Goal: Task Accomplishment & Management: Manage account settings

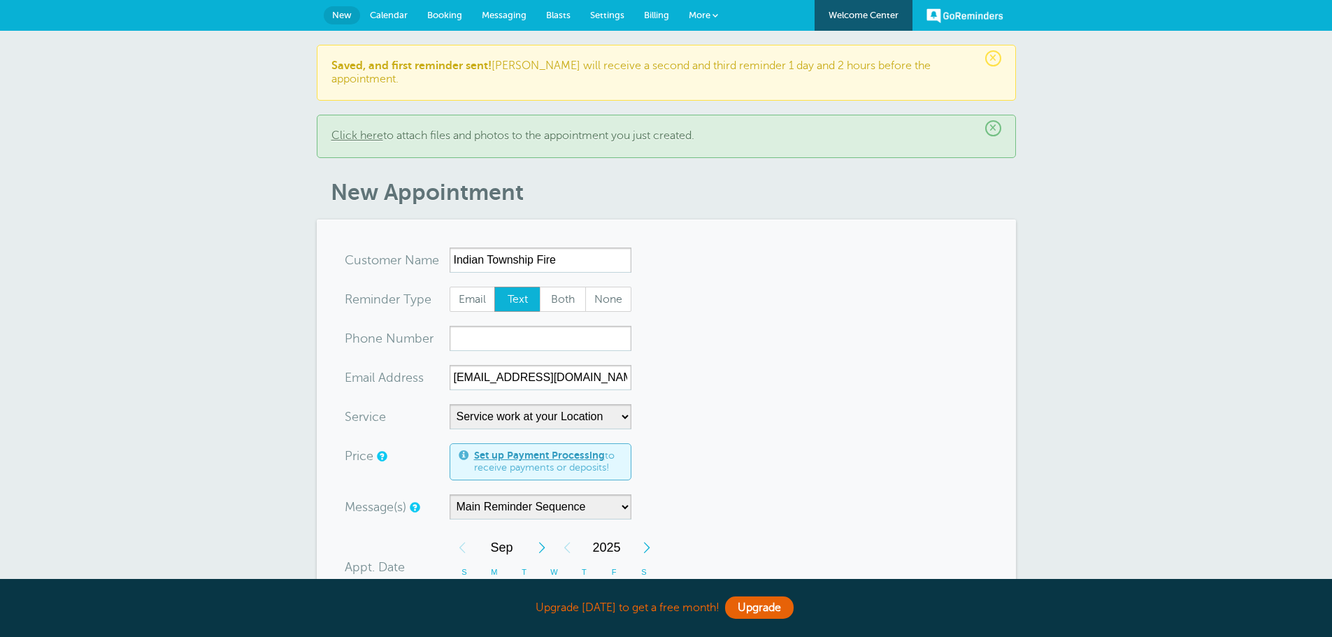
select select "28168"
select select "480"
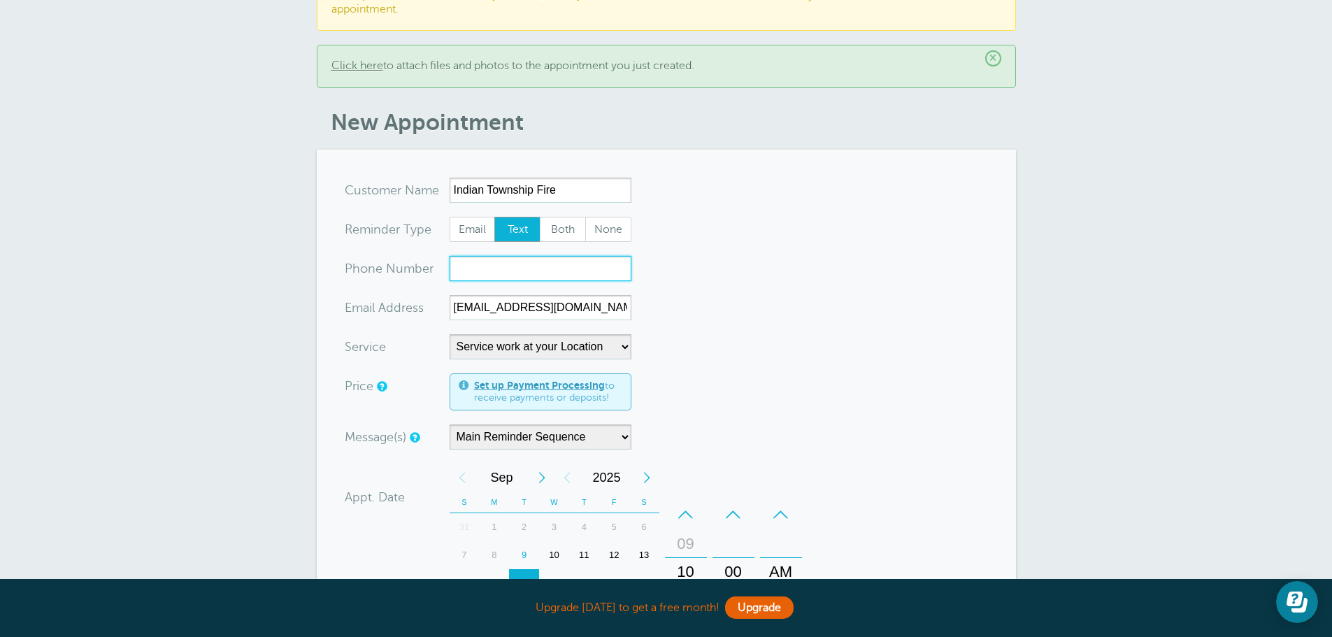
click at [472, 256] on input "xxx-no-autofill" at bounding box center [541, 268] width 182 height 25
type input "207-214-6637"
click at [723, 292] on form "You are creating a new customer. To use an existing customer select one from th…" at bounding box center [666, 543] width 643 height 730
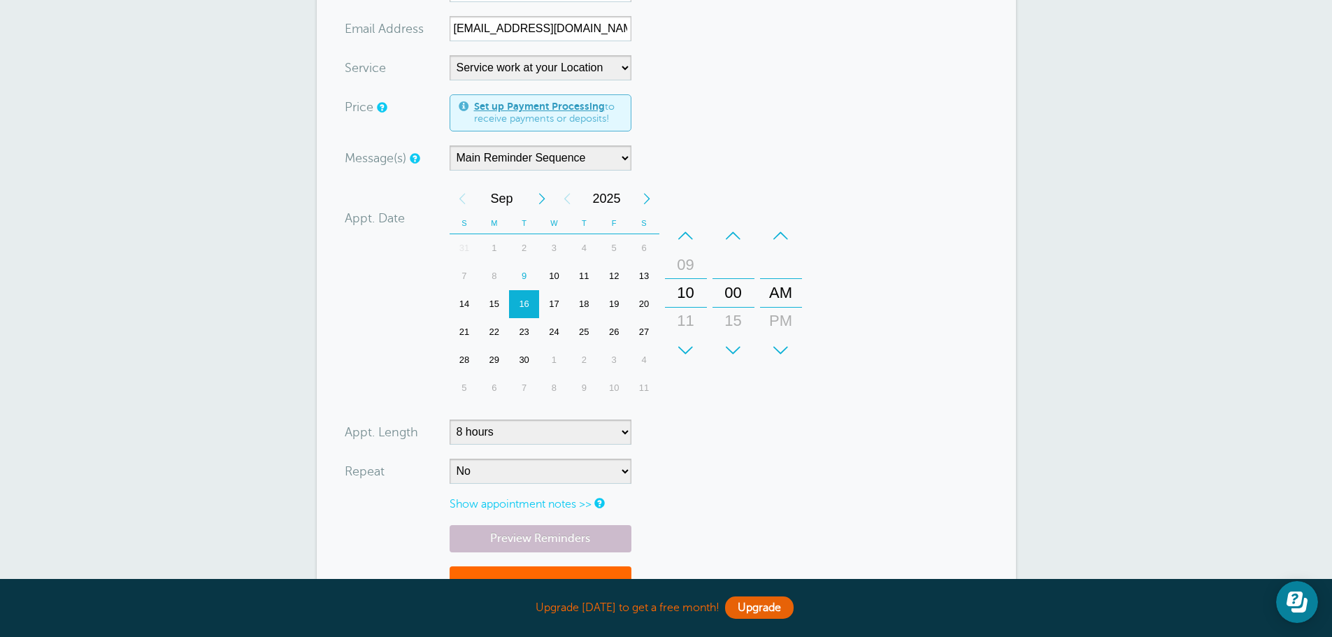
scroll to position [280, 0]
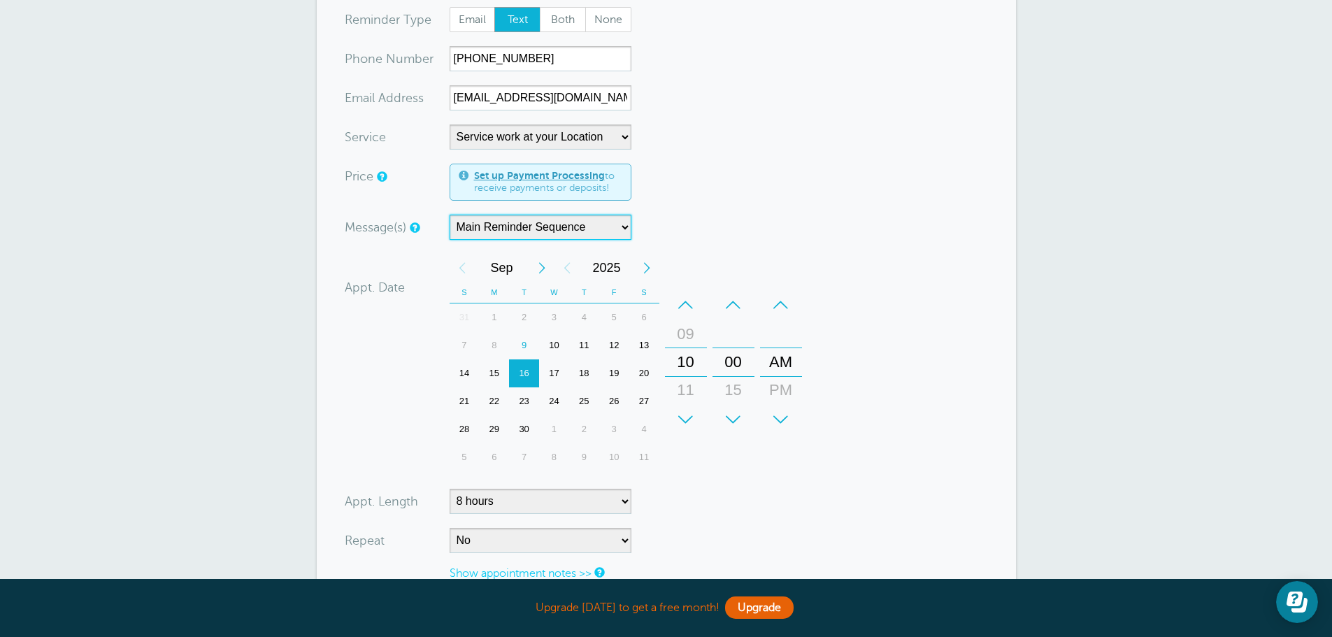
click at [620, 220] on select "Main Reminder Sequence" at bounding box center [541, 227] width 182 height 25
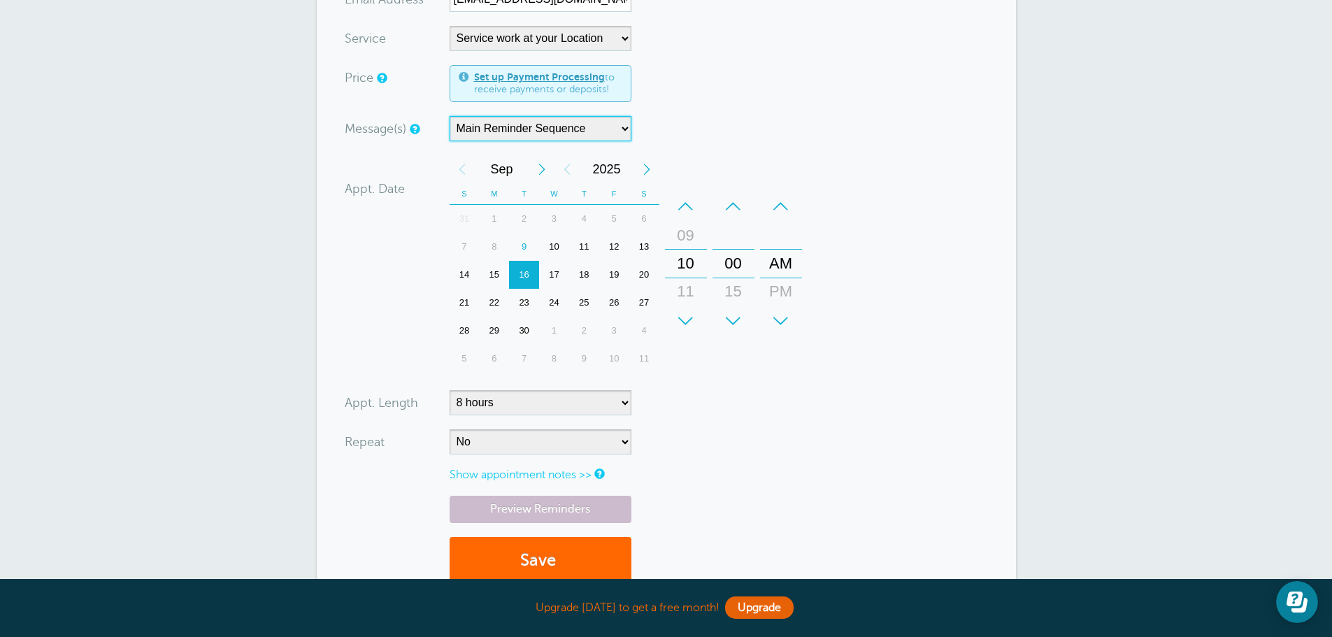
scroll to position [420, 0]
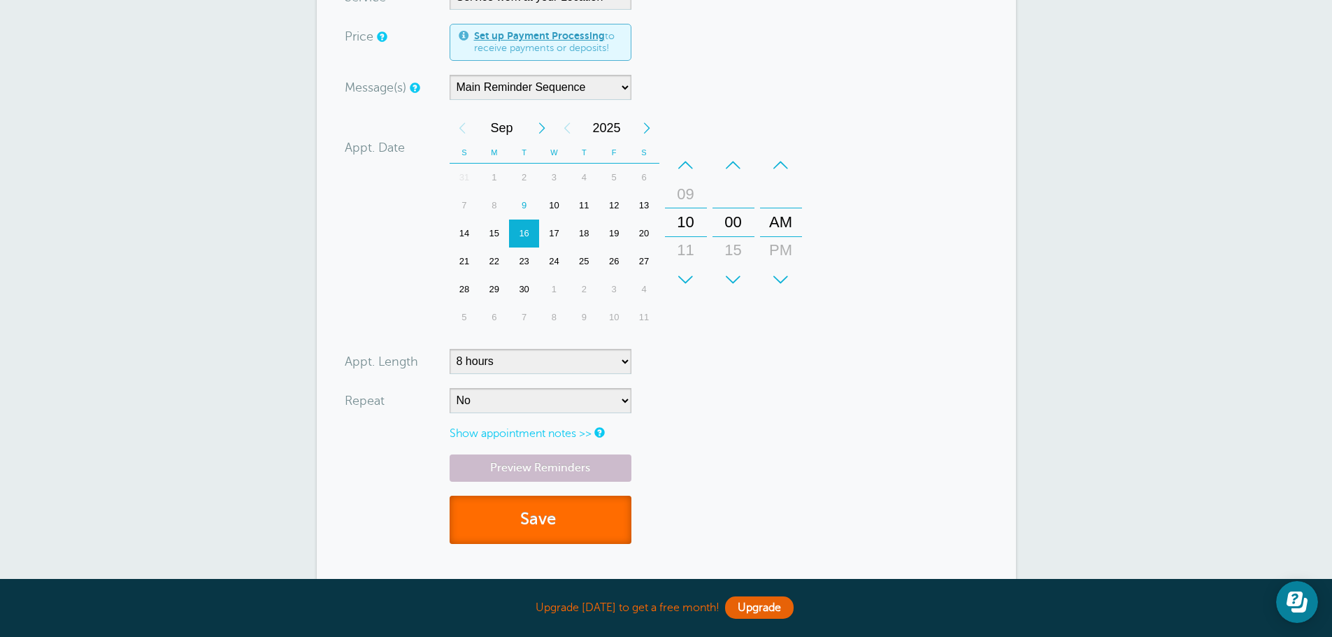
click at [549, 498] on button "Save" at bounding box center [541, 520] width 182 height 48
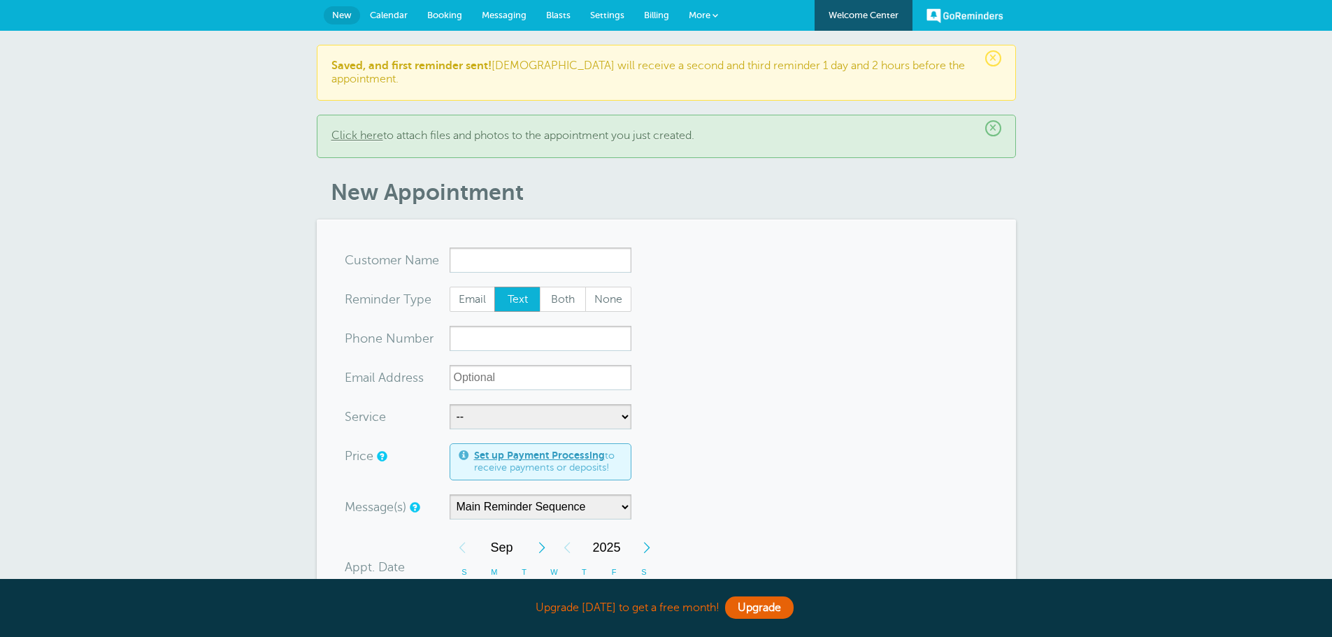
click at [657, 10] on span "Billing" at bounding box center [656, 15] width 25 height 10
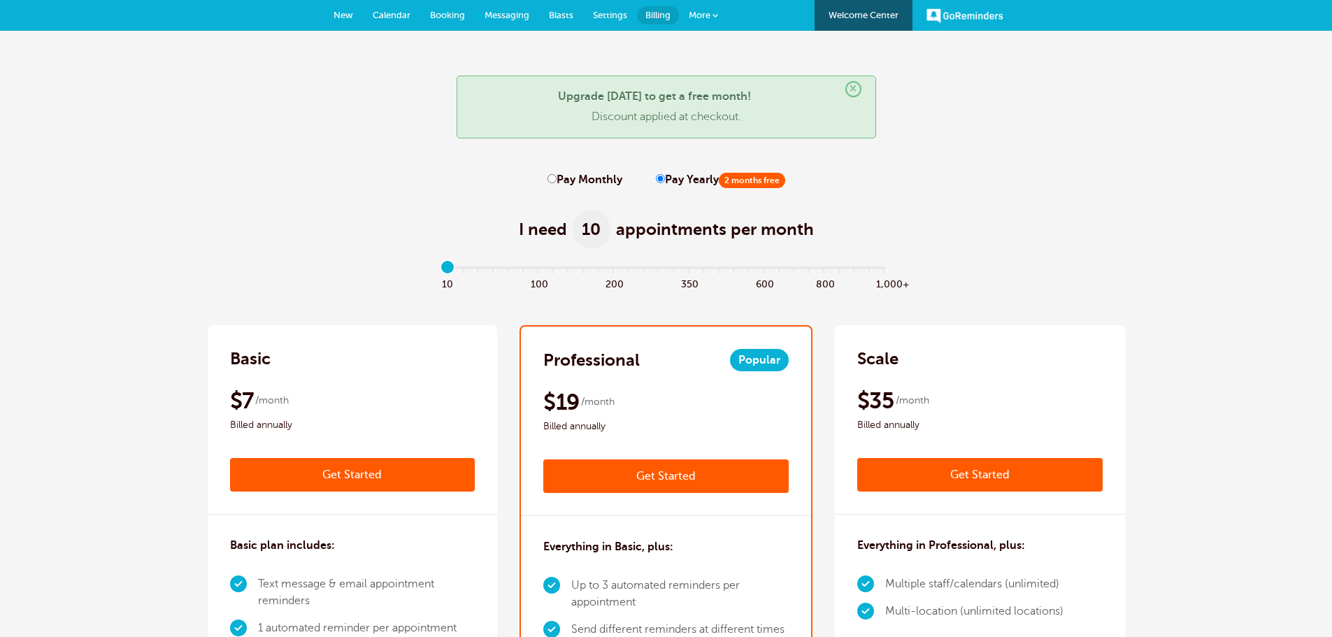
click at [673, 471] on link "Get Started" at bounding box center [665, 477] width 245 height 34
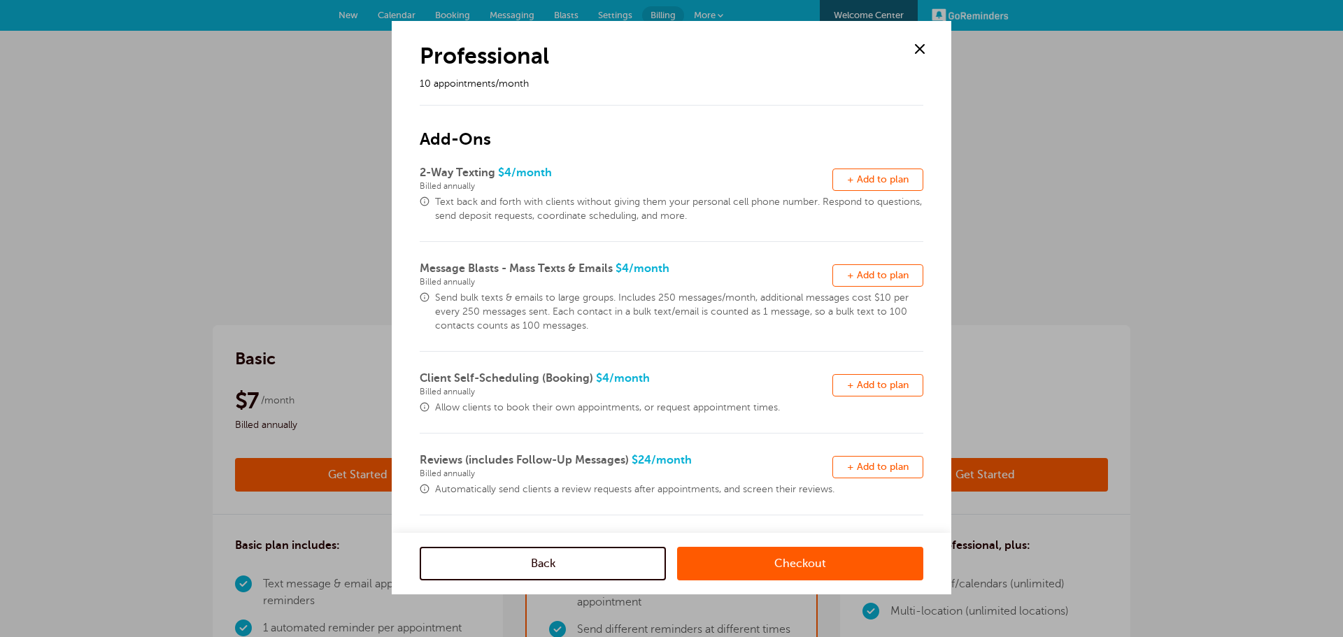
click at [805, 560] on link "Checkout" at bounding box center [800, 564] width 246 height 34
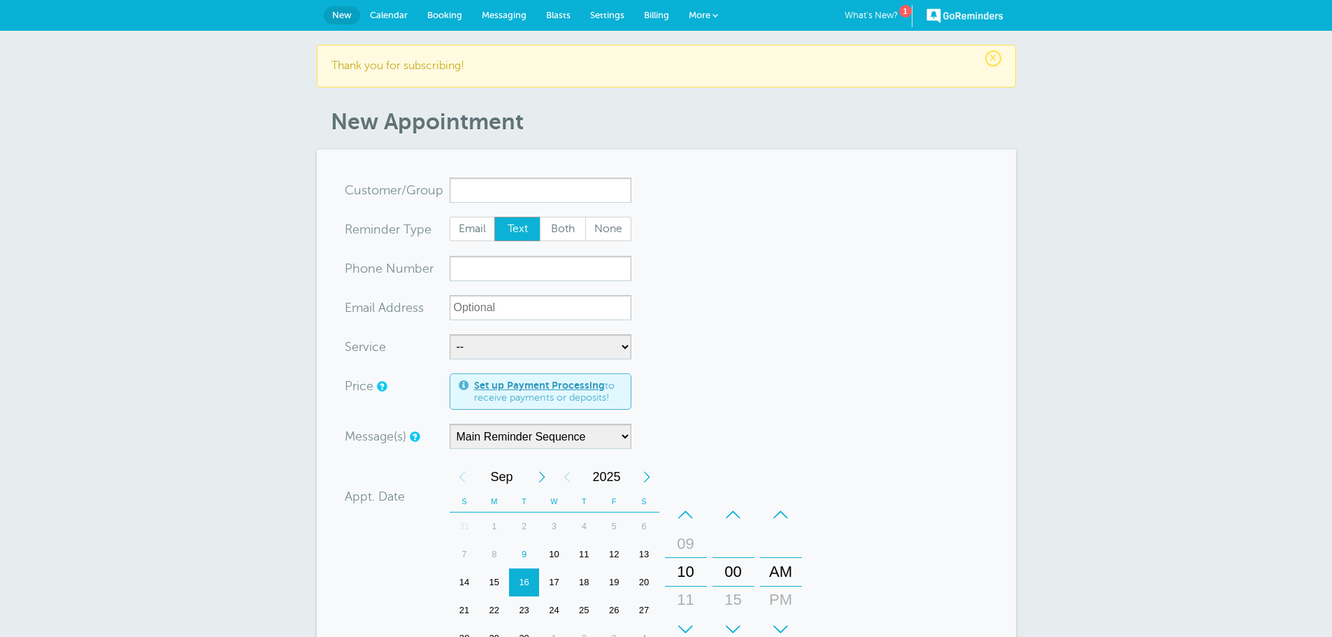
click at [703, 10] on span "More" at bounding box center [700, 15] width 22 height 10
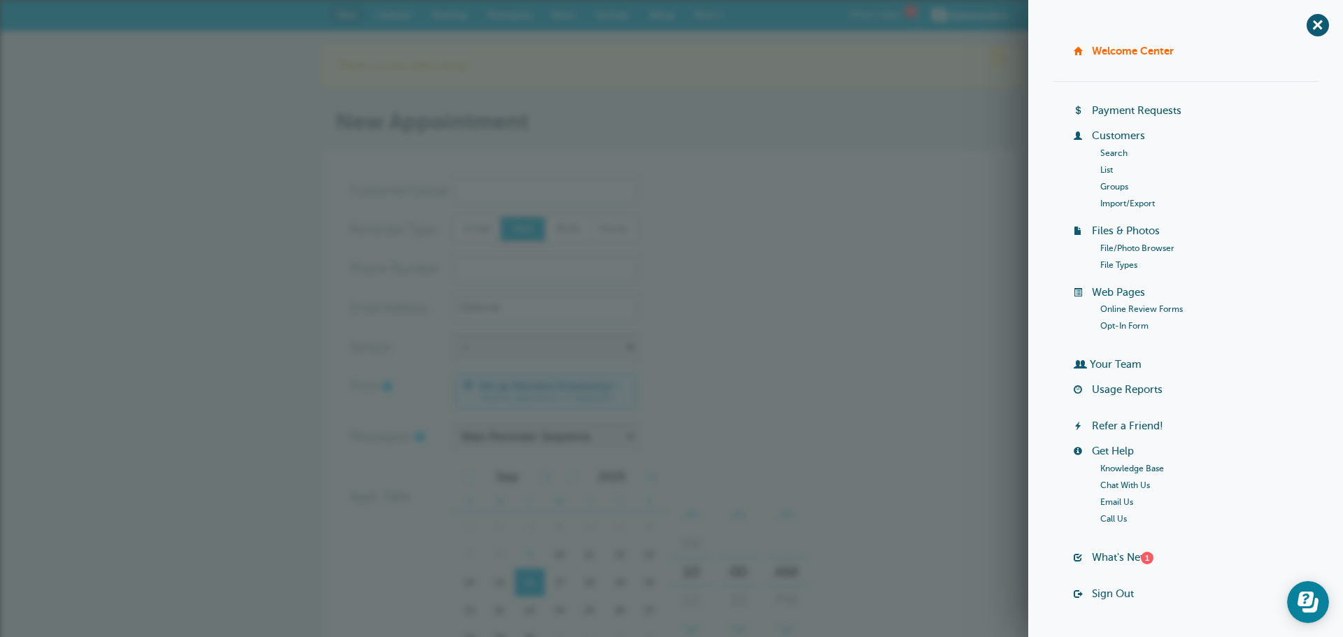
click at [1101, 364] on link "Your Team" at bounding box center [1116, 364] width 52 height 11
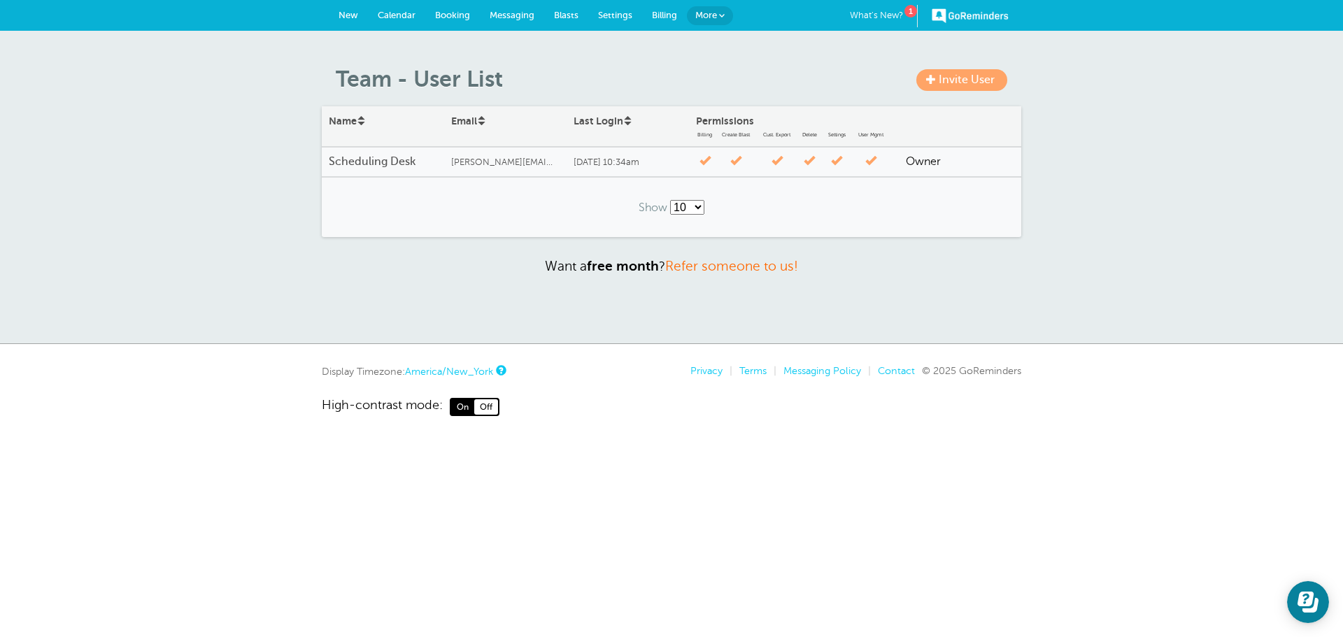
click at [958, 76] on span "Invite User" at bounding box center [967, 79] width 56 height 13
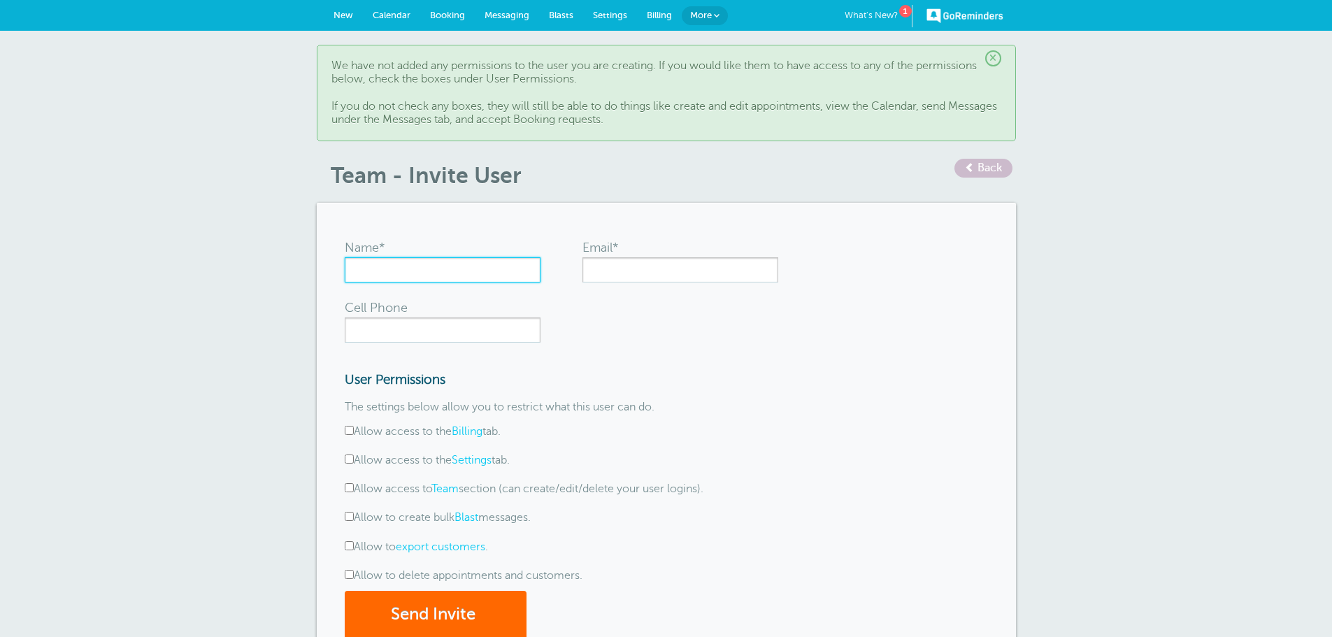
click at [450, 261] on input "Name*" at bounding box center [443, 269] width 196 height 25
type input "[PERSON_NAME]"
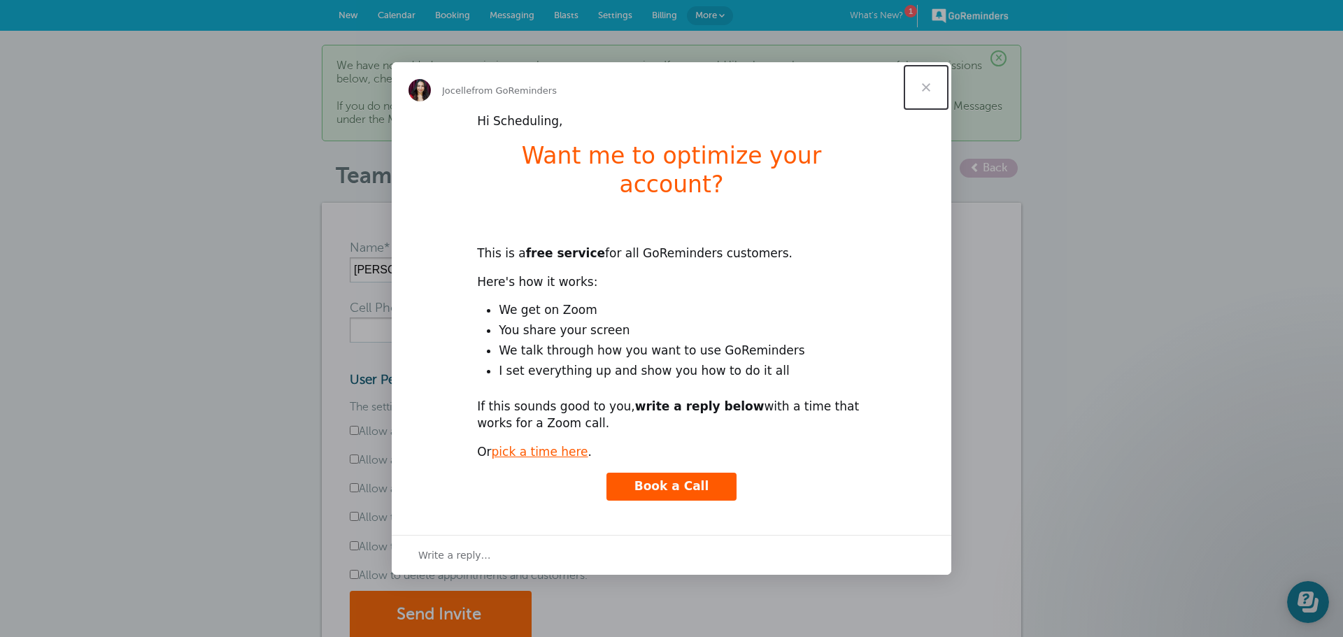
click at [925, 102] on span "Close" at bounding box center [926, 87] width 50 height 50
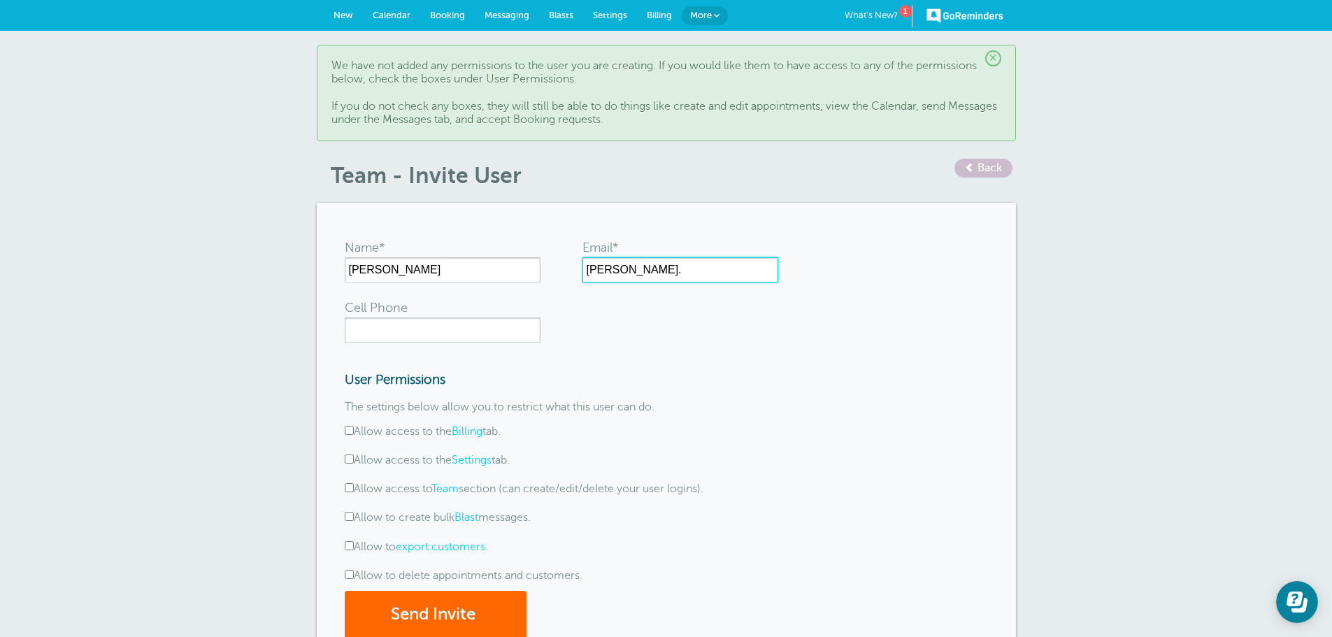
click at [749, 271] on input "johnh@yankeecommunications." at bounding box center [681, 269] width 196 height 25
type input "johnh@yankeecommunications.com"
click at [695, 327] on form "Name* John Email* johnh@yankeecommunications.com Cell Phone User Permissions Th…" at bounding box center [666, 435] width 643 height 408
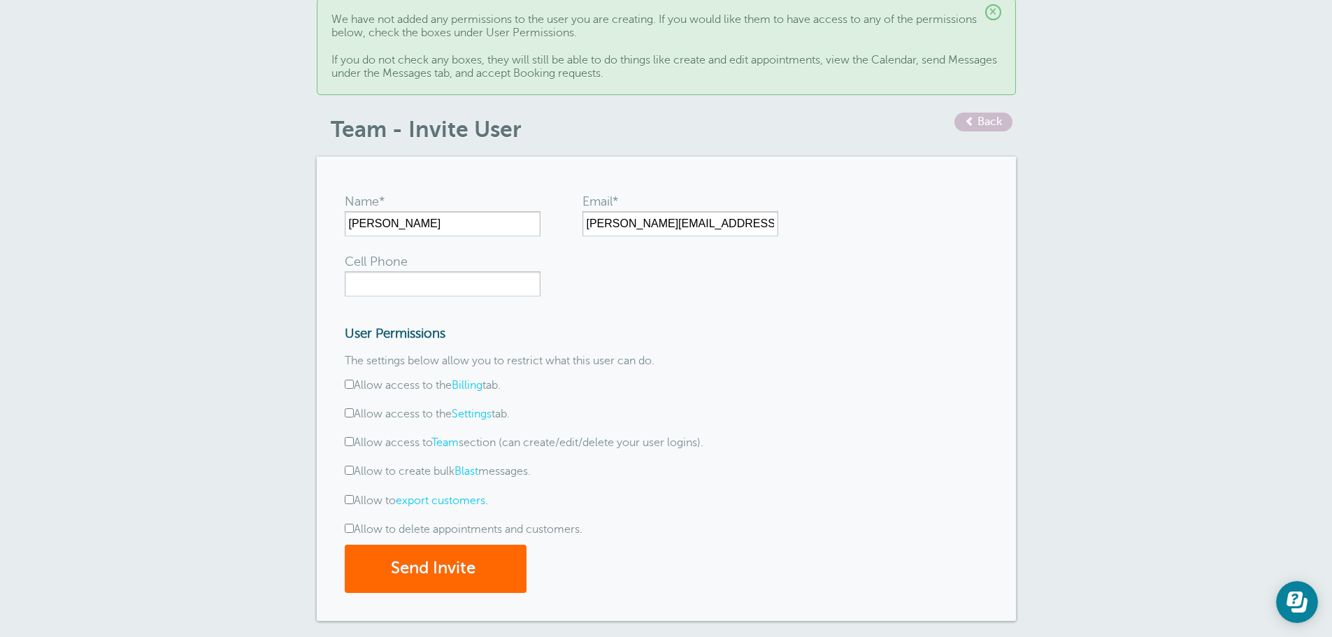
scroll to position [140, 0]
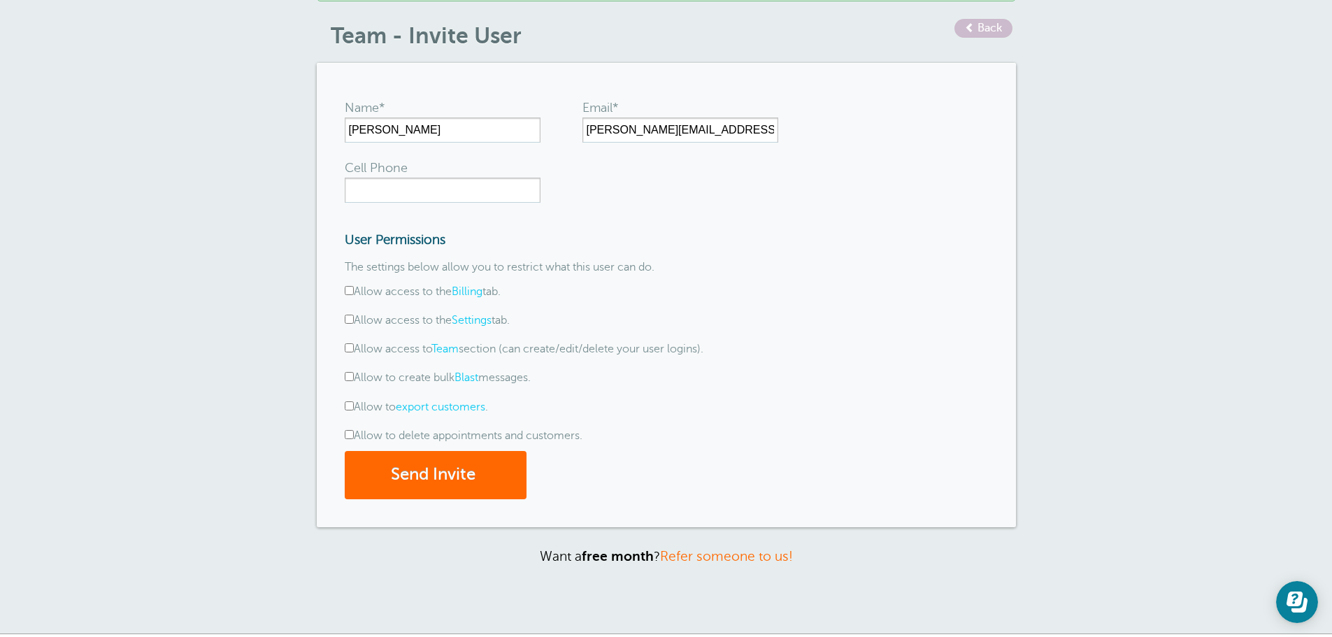
click at [520, 271] on p "The settings below allow you to restrict what this user can do." at bounding box center [555, 267] width 420 height 13
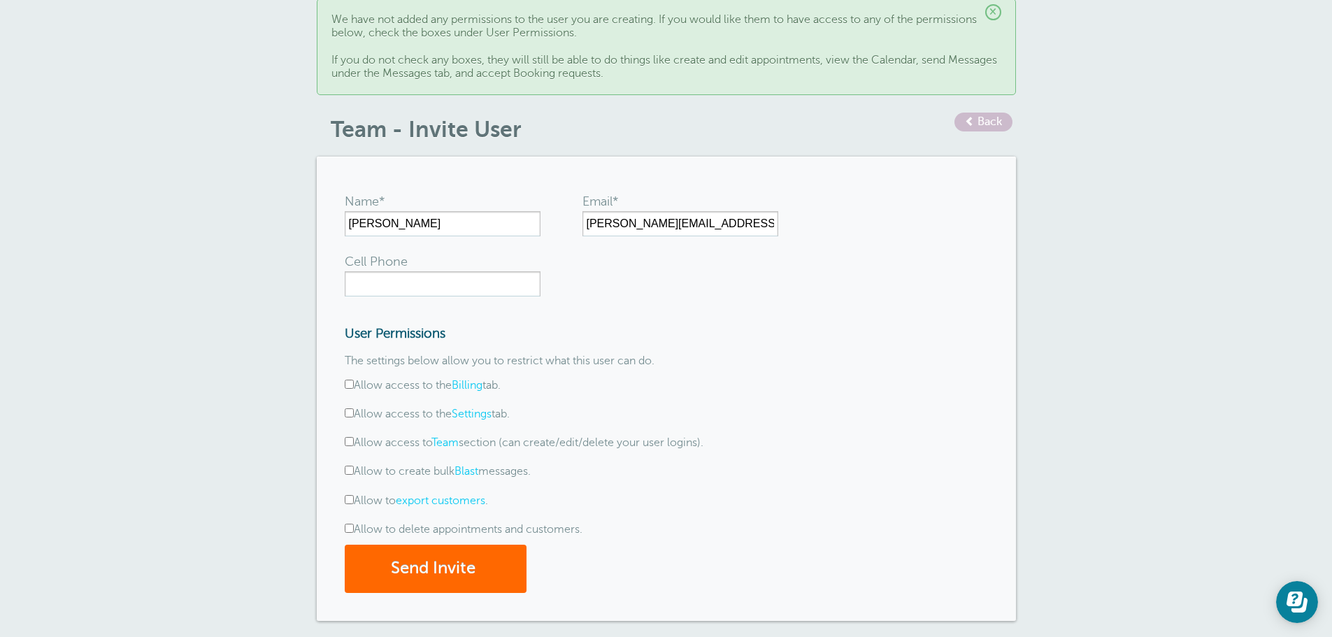
scroll to position [41, 0]
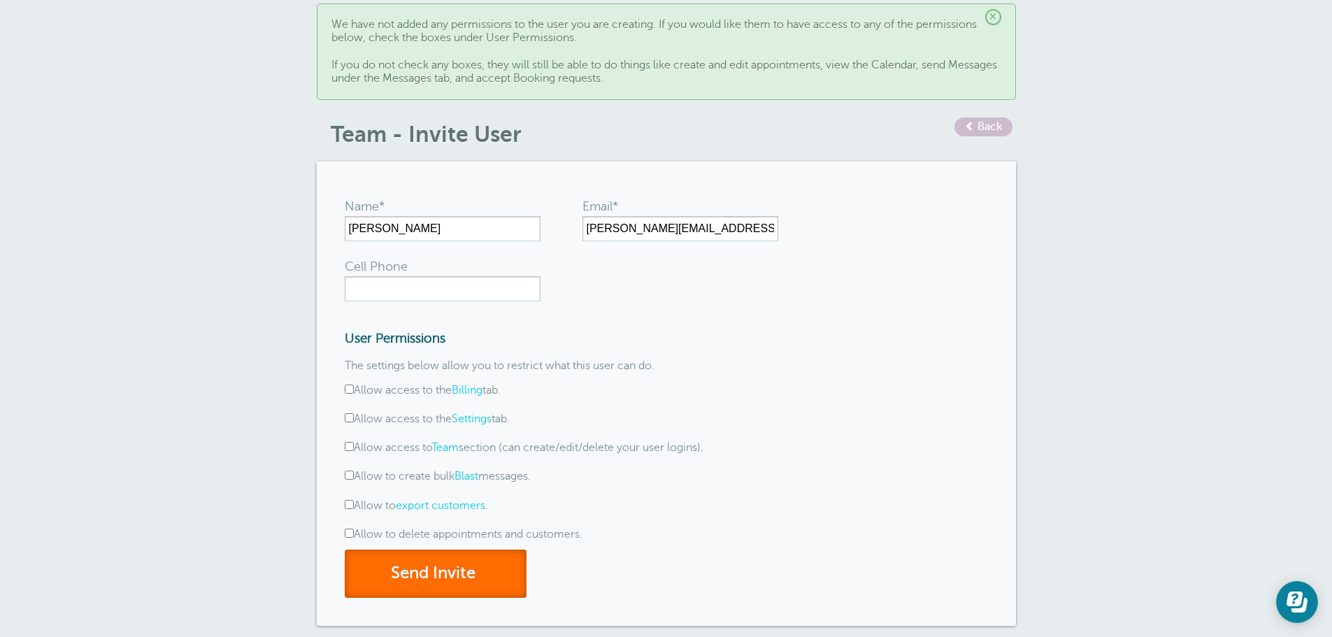
click at [434, 567] on button "Send Invite" at bounding box center [436, 574] width 182 height 48
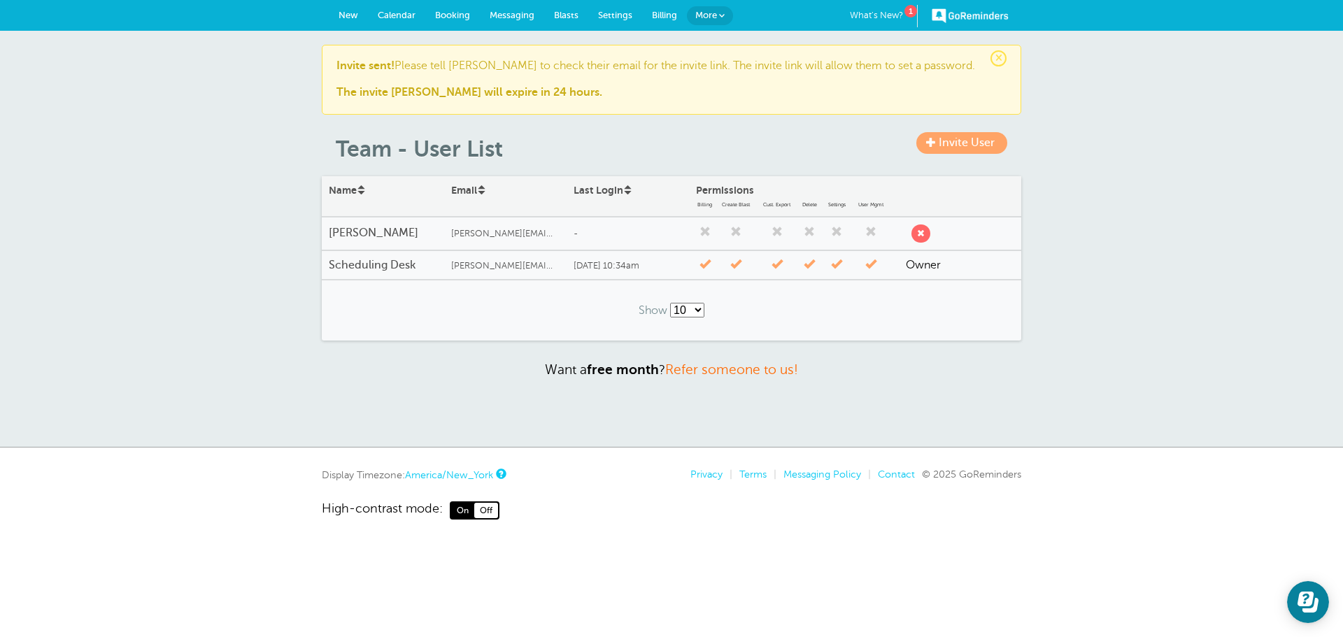
click at [960, 142] on span "Invite User" at bounding box center [967, 142] width 56 height 13
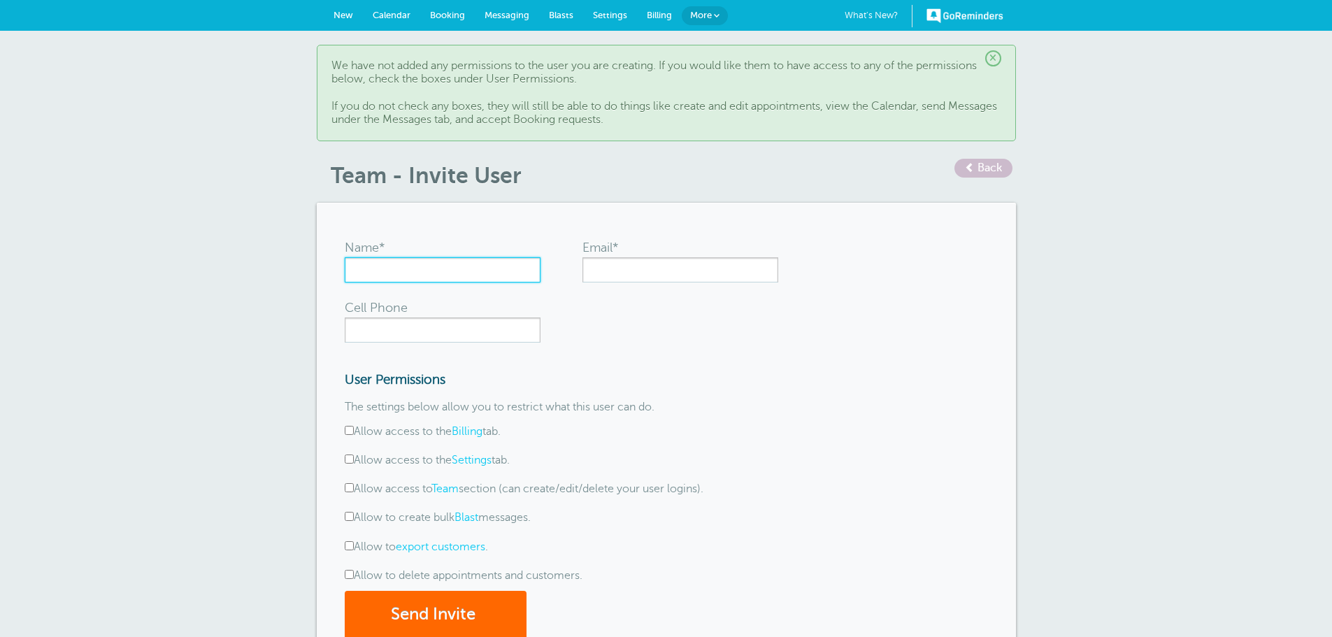
click at [453, 262] on input "Name*" at bounding box center [443, 269] width 196 height 25
type input "Silas"
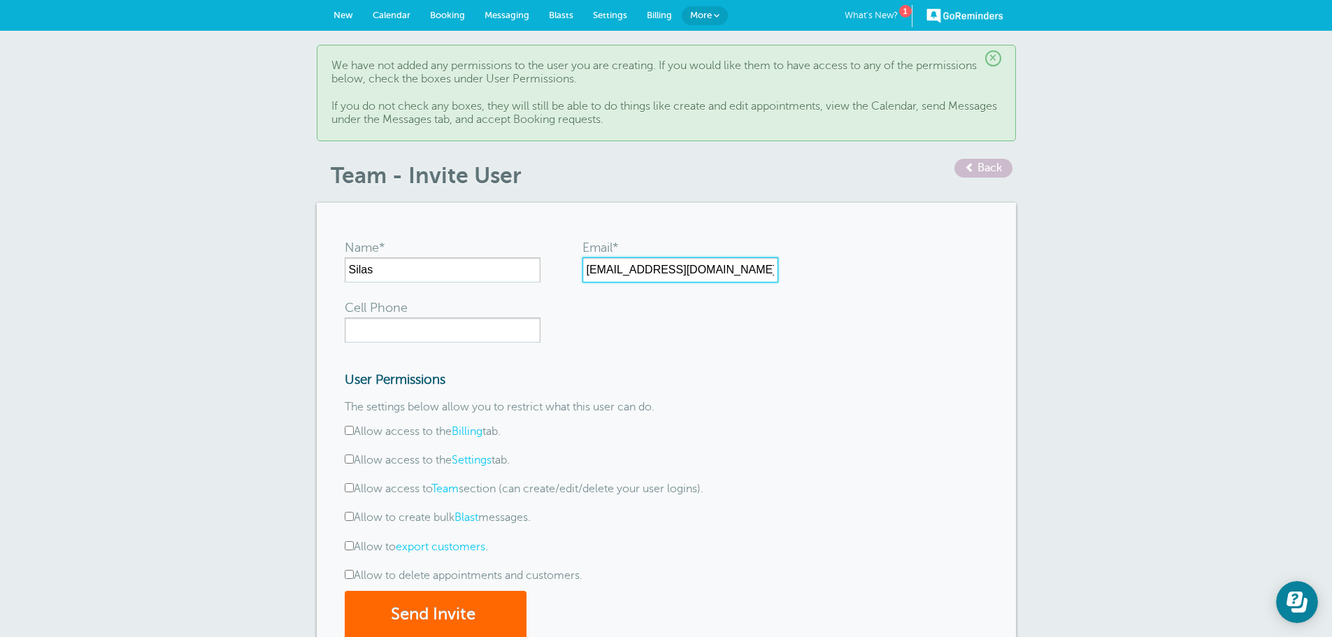
type input "[EMAIL_ADDRESS][DOMAIN_NAME]"
click at [422, 334] on input "Cell Phone" at bounding box center [443, 330] width 196 height 25
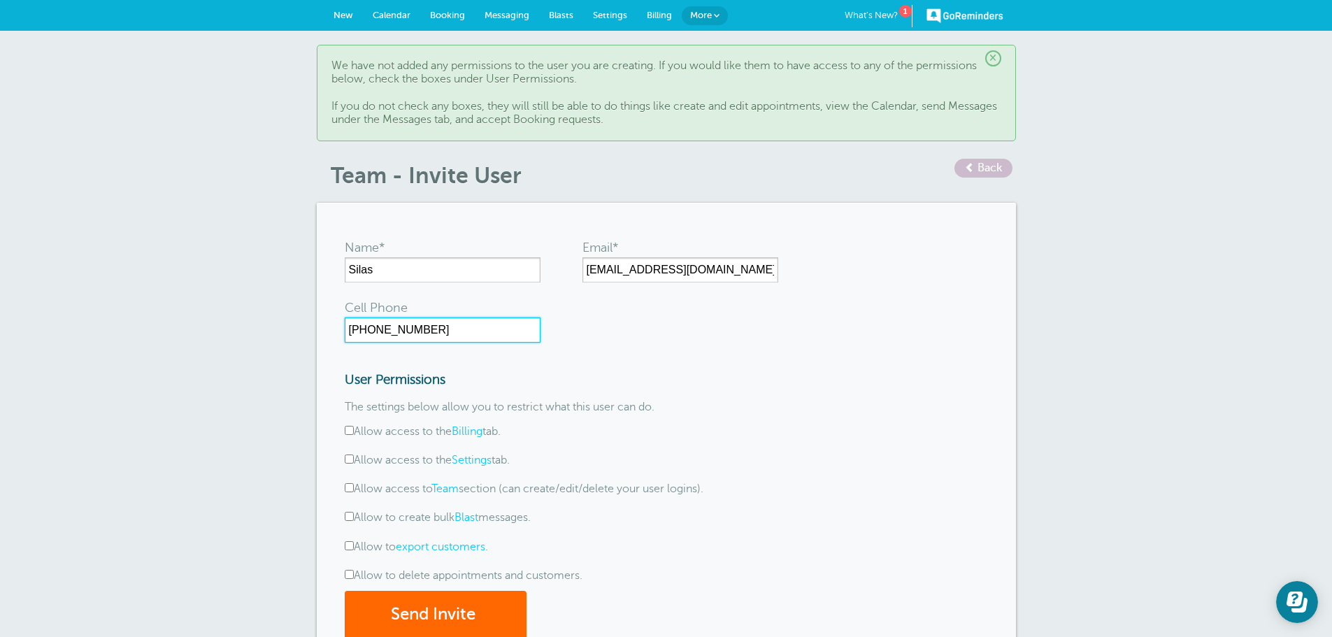
type input "207-487-1794"
click at [620, 338] on form "Name* Silas Email* silas@yankeecommunications.com Cell Phone 207-487-1794 User …" at bounding box center [666, 435] width 643 height 408
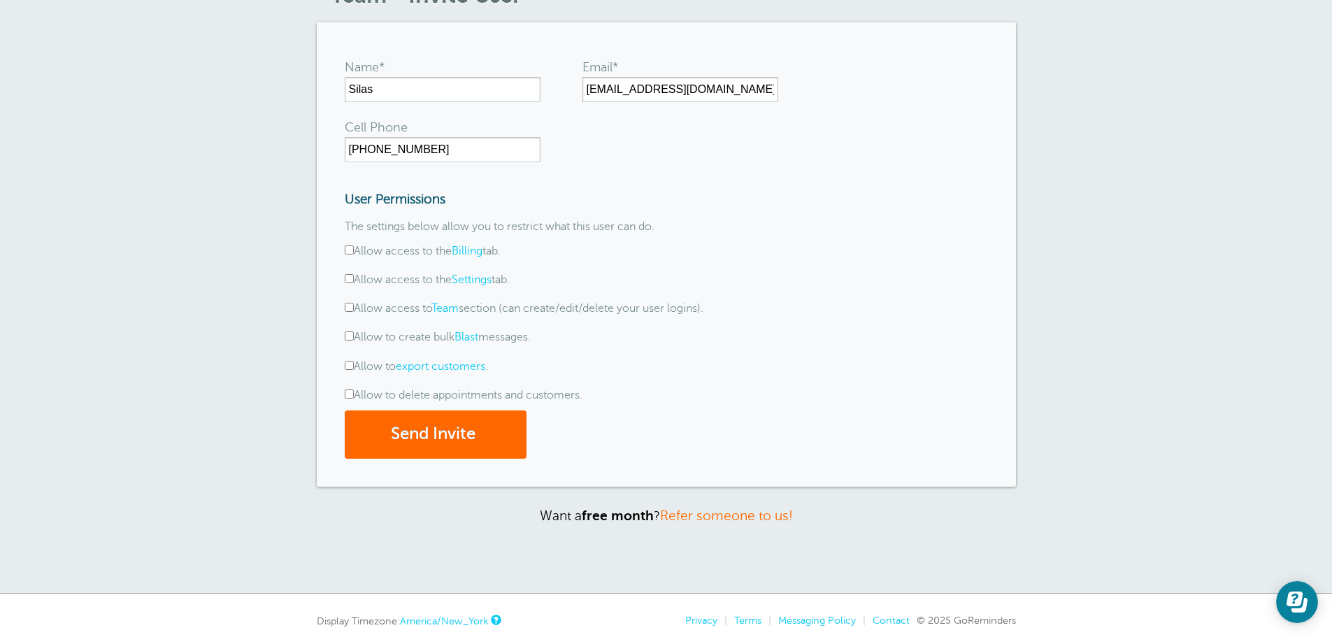
scroll to position [210, 0]
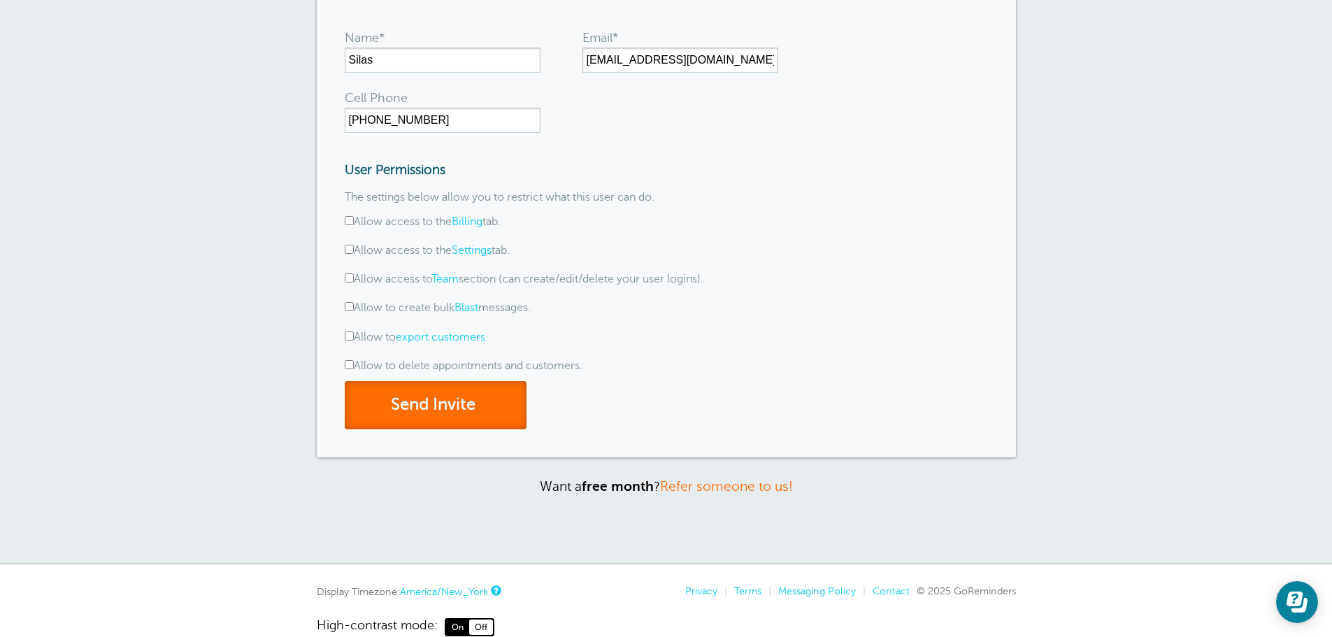
click at [423, 411] on button "Send Invite" at bounding box center [436, 405] width 182 height 48
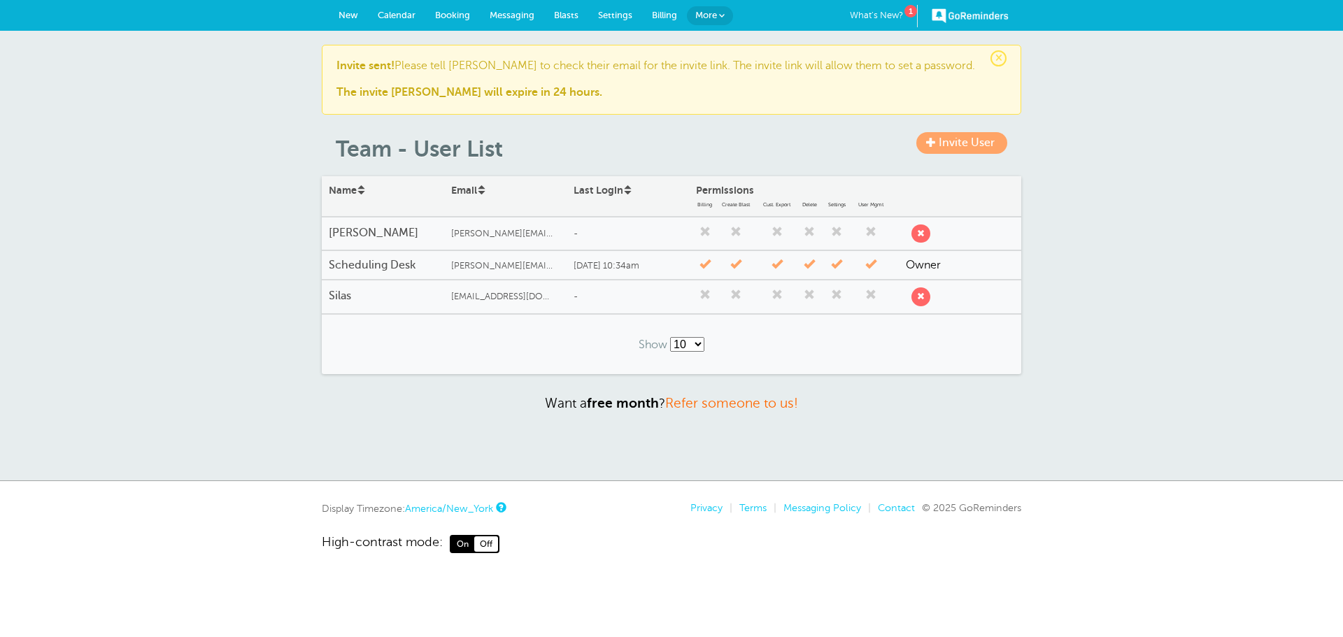
click at [946, 138] on span "Invite User" at bounding box center [967, 142] width 56 height 13
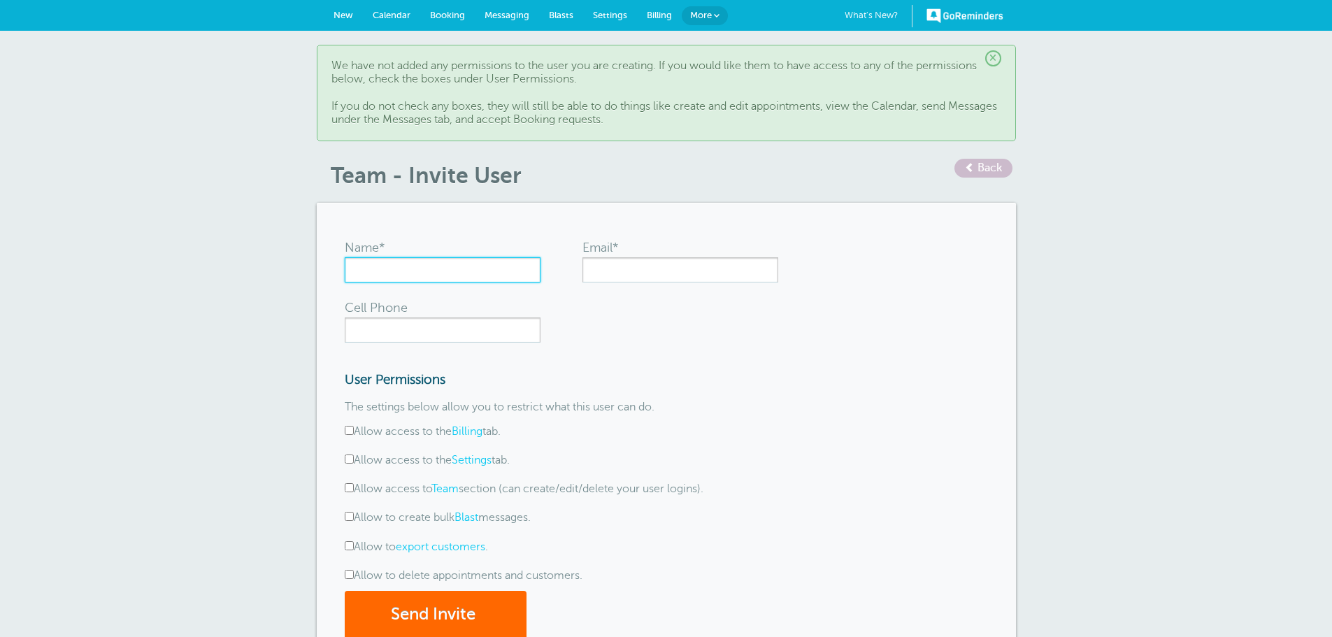
click at [449, 273] on input "Name*" at bounding box center [443, 269] width 196 height 25
type input "[PERSON_NAME]"
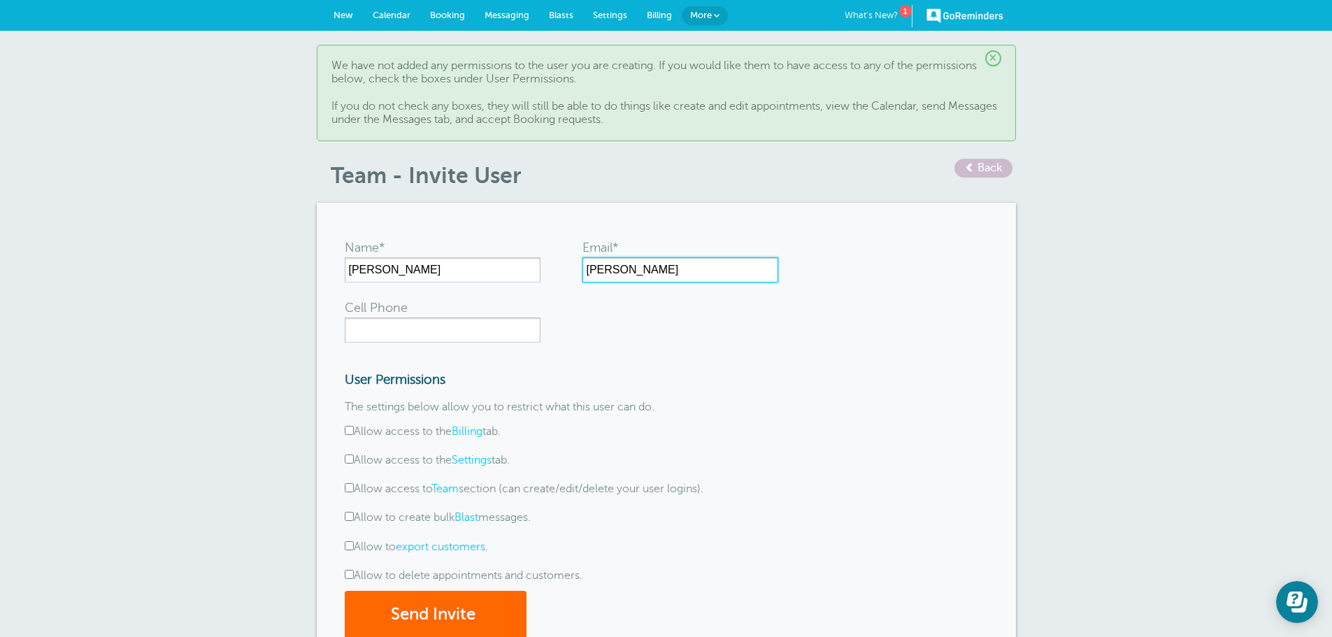
click at [643, 276] on input "[PERSON_NAME]" at bounding box center [681, 269] width 196 height 25
type input "[PERSON_NAME]"
click at [871, 7] on link "What's New? 1" at bounding box center [879, 16] width 68 height 22
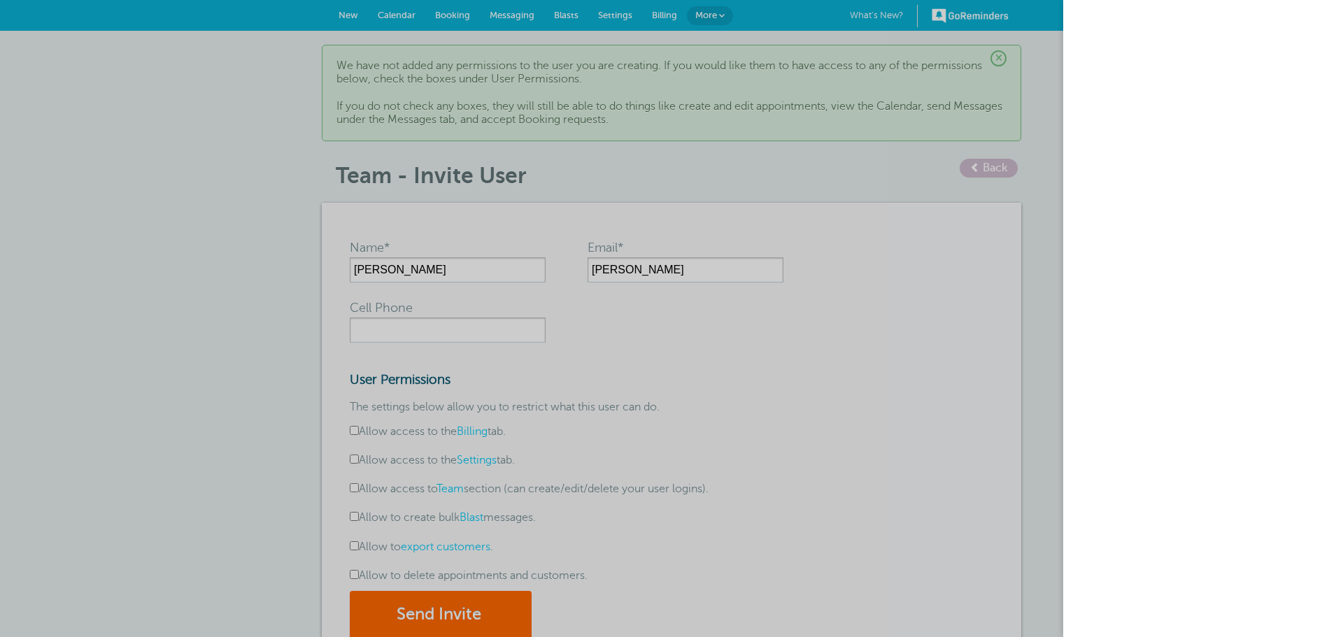
click at [1003, 56] on div at bounding box center [671, 318] width 1343 height 637
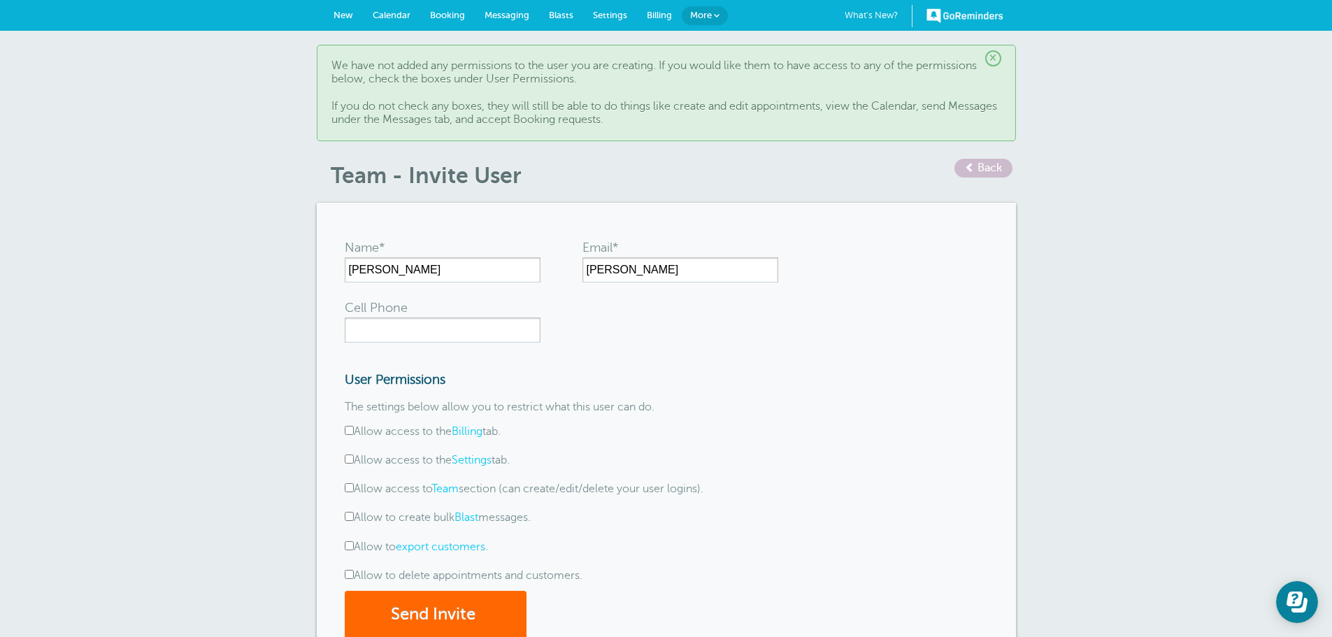
click at [1003, 56] on div "× We have not added any permissions to the user you are creating. If you would …" at bounding box center [666, 93] width 699 height 97
click at [996, 56] on span "×" at bounding box center [993, 58] width 16 height 16
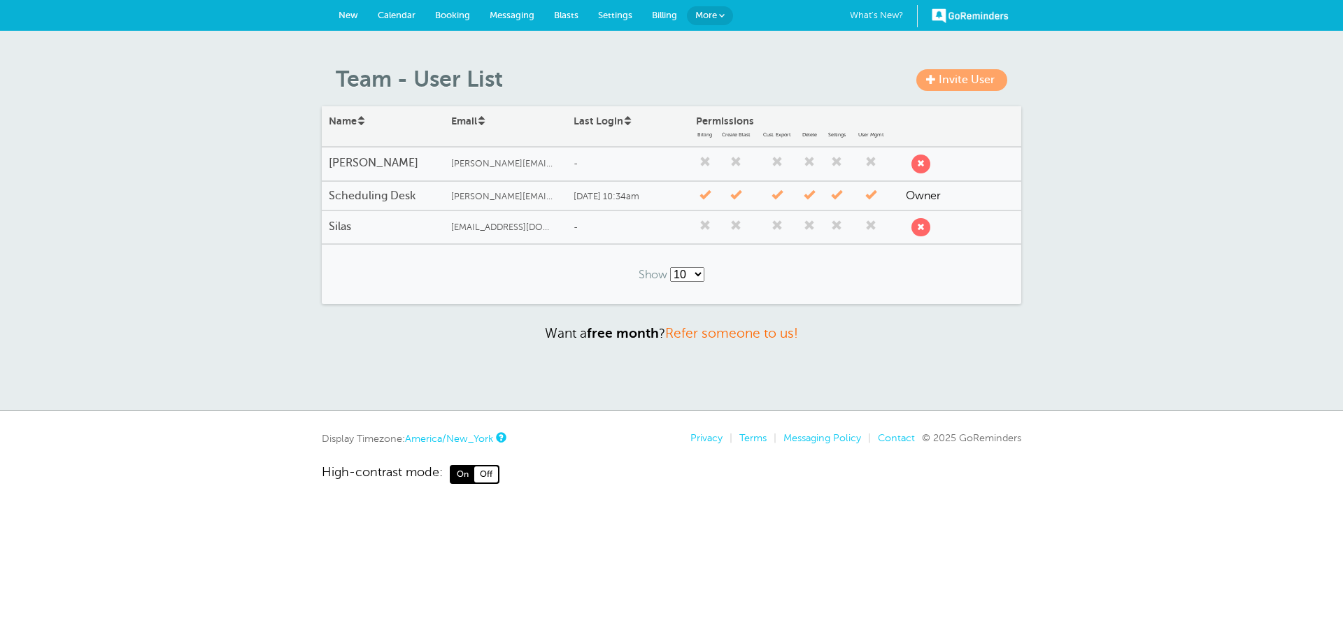
click at [343, 10] on span "New" at bounding box center [349, 15] width 20 height 10
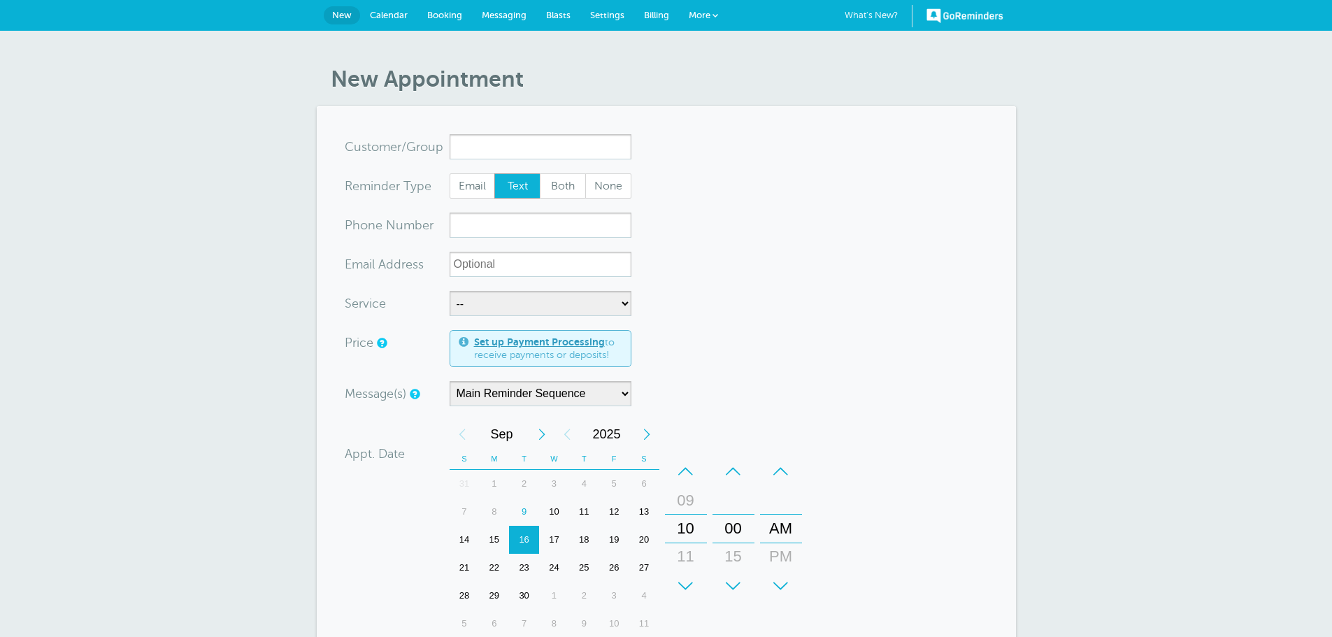
click at [386, 10] on span "Calendar" at bounding box center [389, 15] width 38 height 10
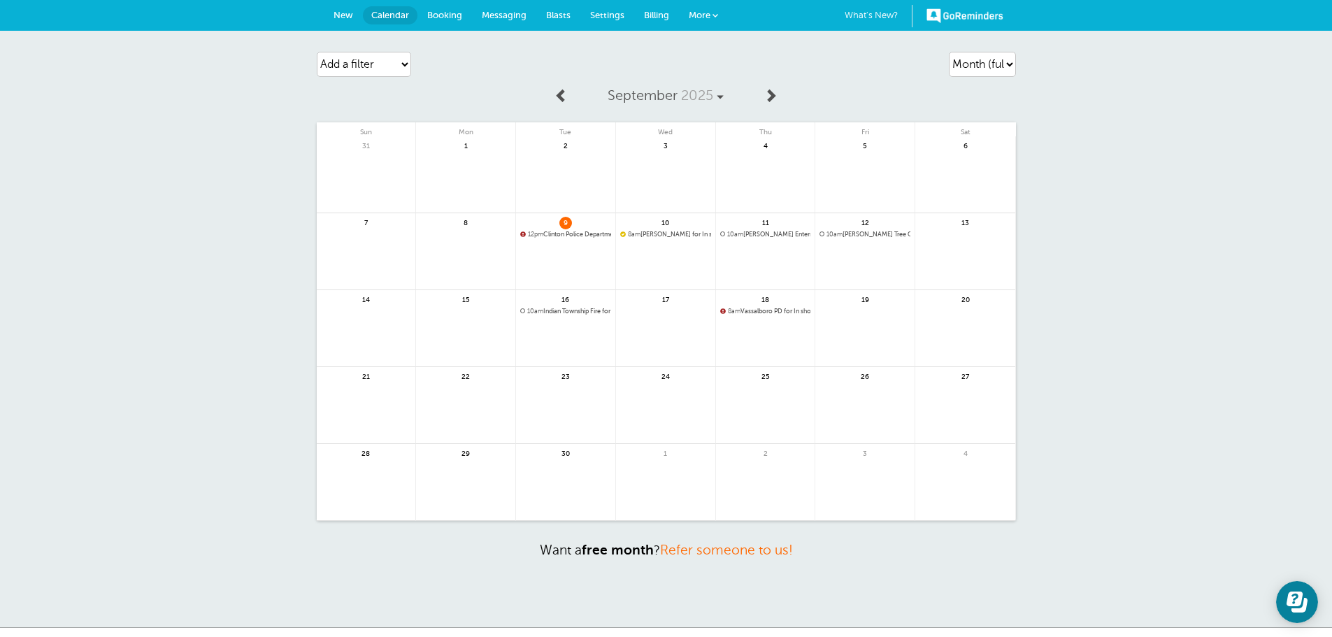
click at [506, 15] on span "Messaging" at bounding box center [504, 15] width 45 height 10
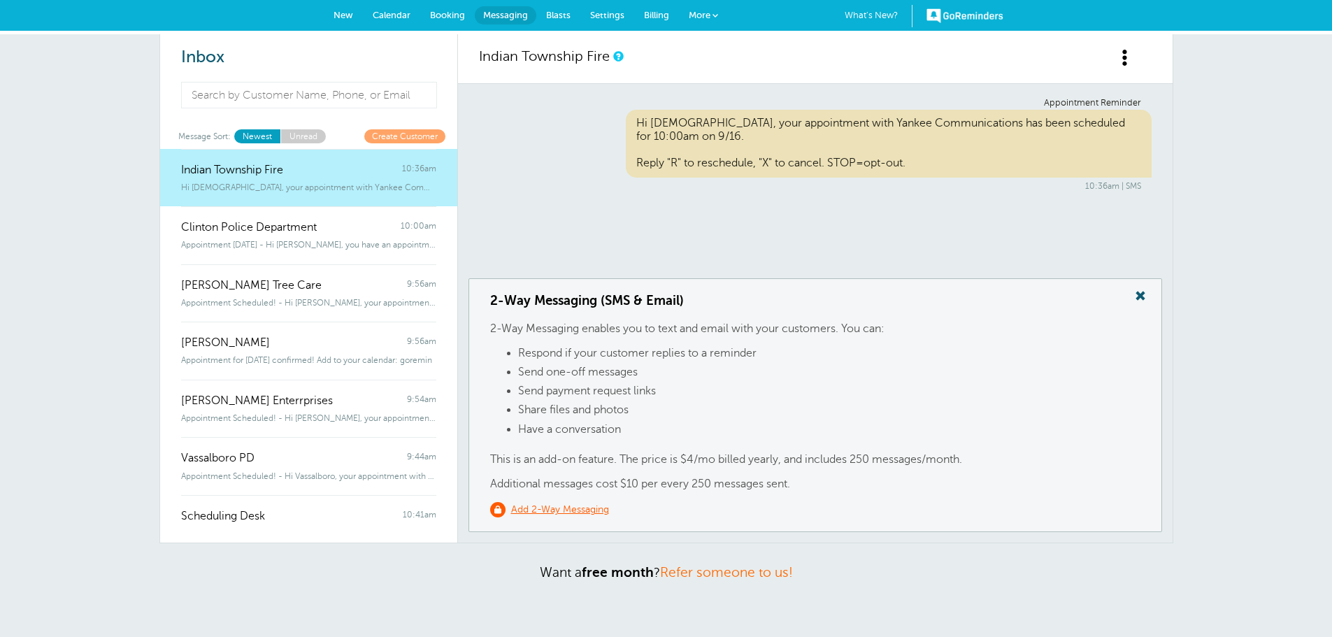
click at [318, 173] on div "Indian Township Fire 10:36am" at bounding box center [308, 163] width 255 height 28
click at [292, 171] on div "Indian Township Fire 10:36am" at bounding box center [308, 163] width 255 height 28
click at [1129, 54] on span at bounding box center [1125, 57] width 17 height 17
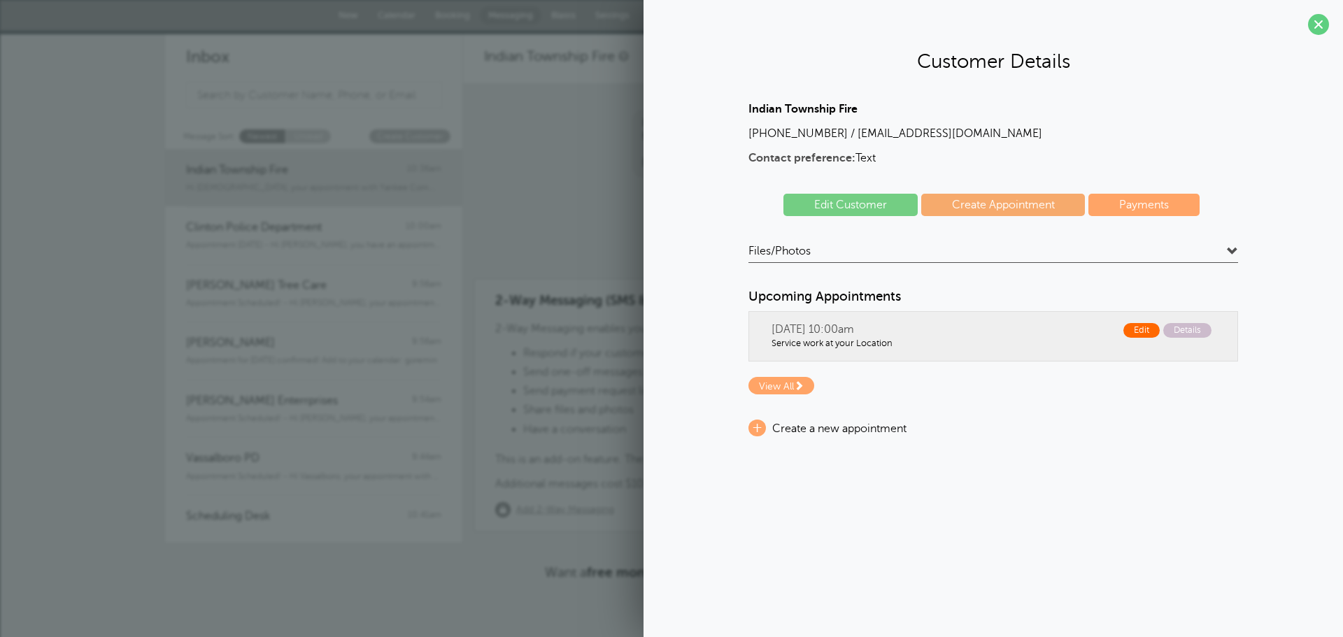
click at [1139, 325] on span "Edit" at bounding box center [1141, 330] width 36 height 15
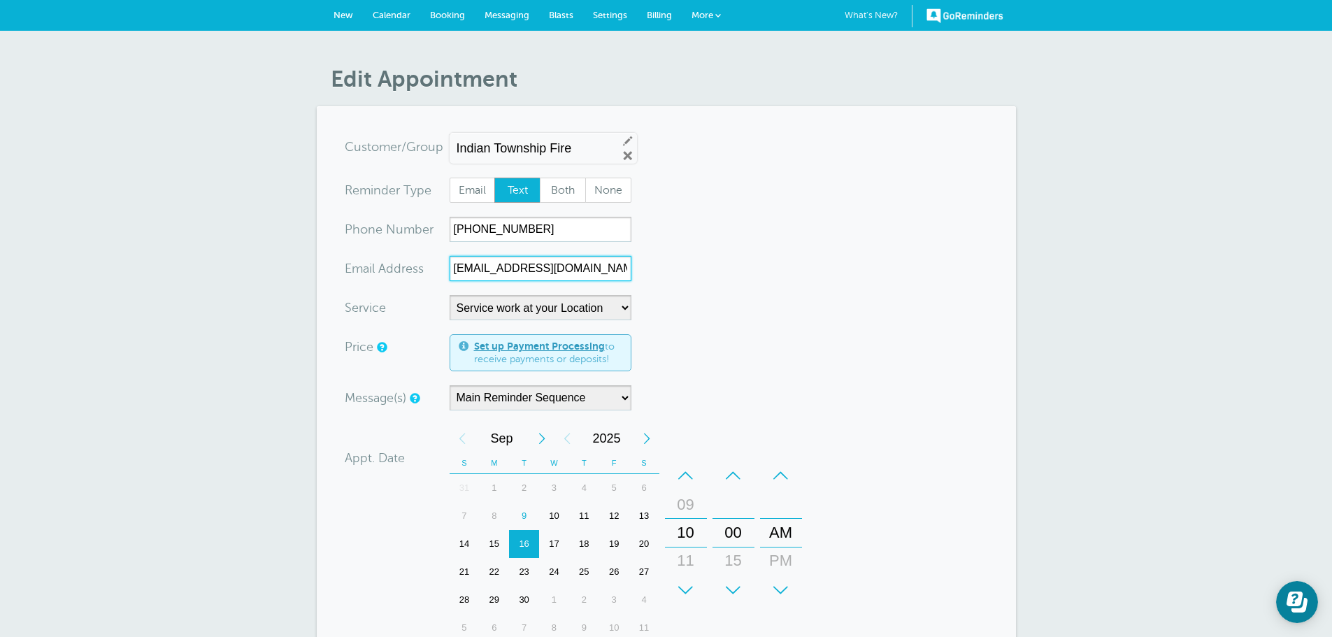
click at [562, 264] on input "itfdff84@gmail.com" at bounding box center [541, 268] width 182 height 25
click at [400, 10] on span "Calendar" at bounding box center [392, 15] width 38 height 10
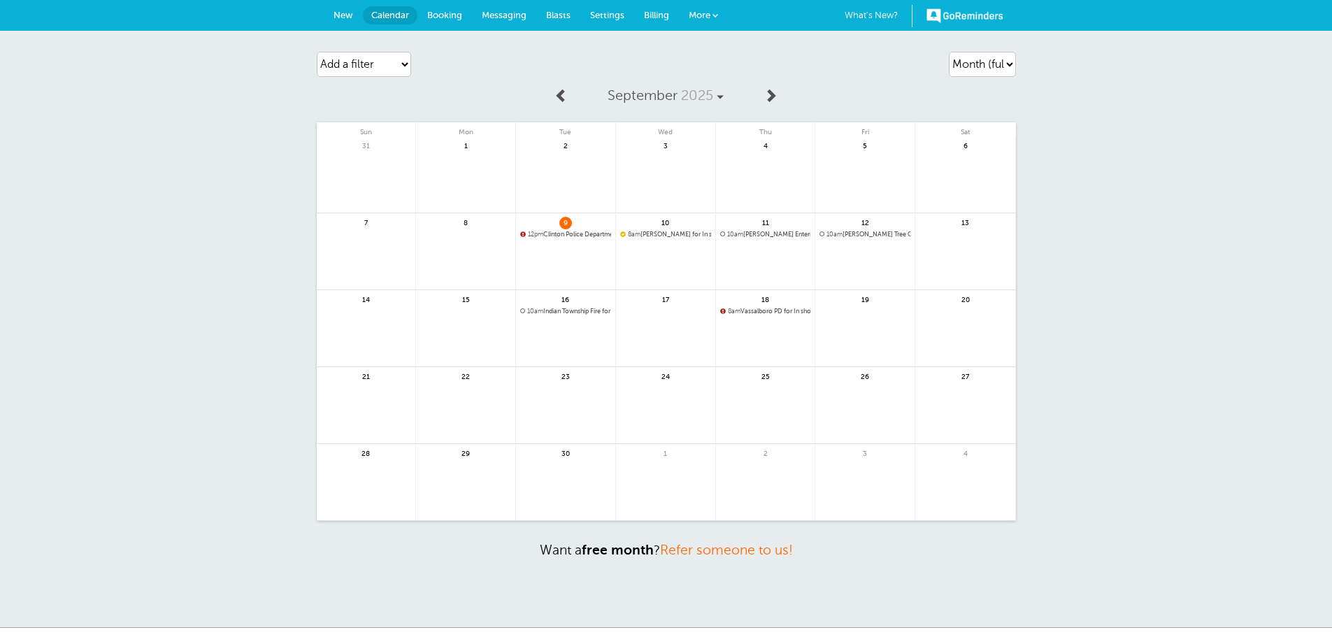
click at [563, 308] on span "10am [GEOGRAPHIC_DATA] Fire for Service work at your Location" at bounding box center [565, 312] width 91 height 8
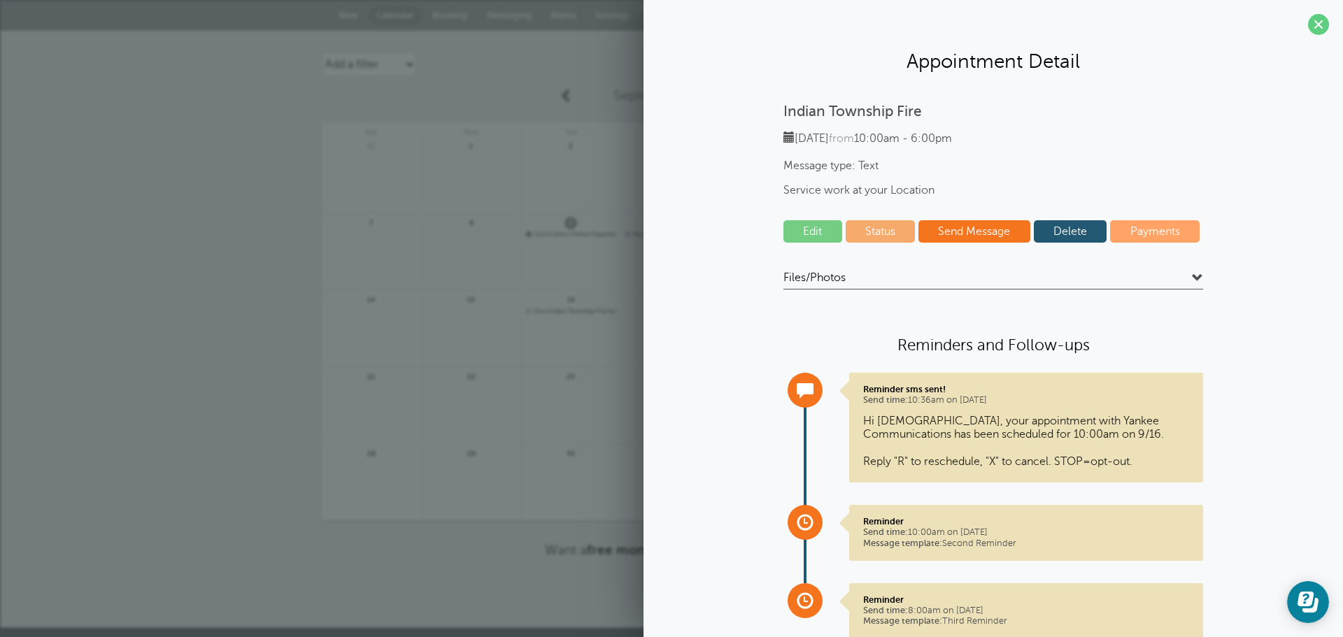
click at [970, 227] on link "Send Message" at bounding box center [974, 231] width 112 height 22
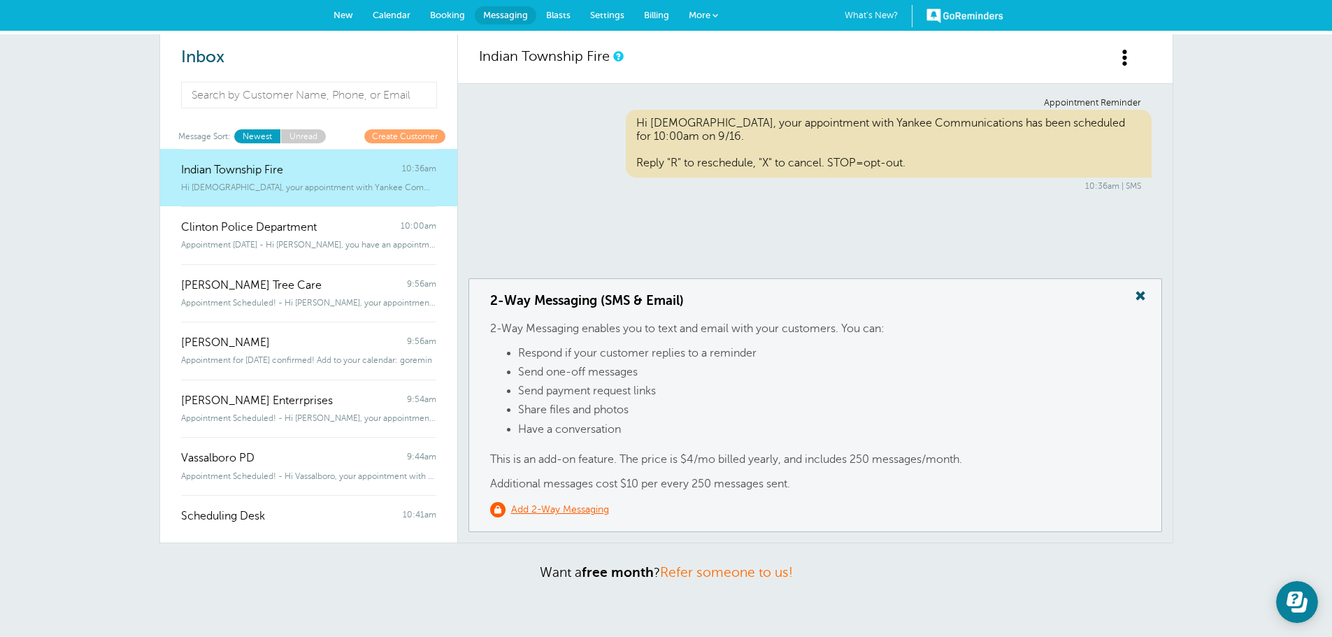
click at [1118, 57] on span at bounding box center [1125, 57] width 17 height 17
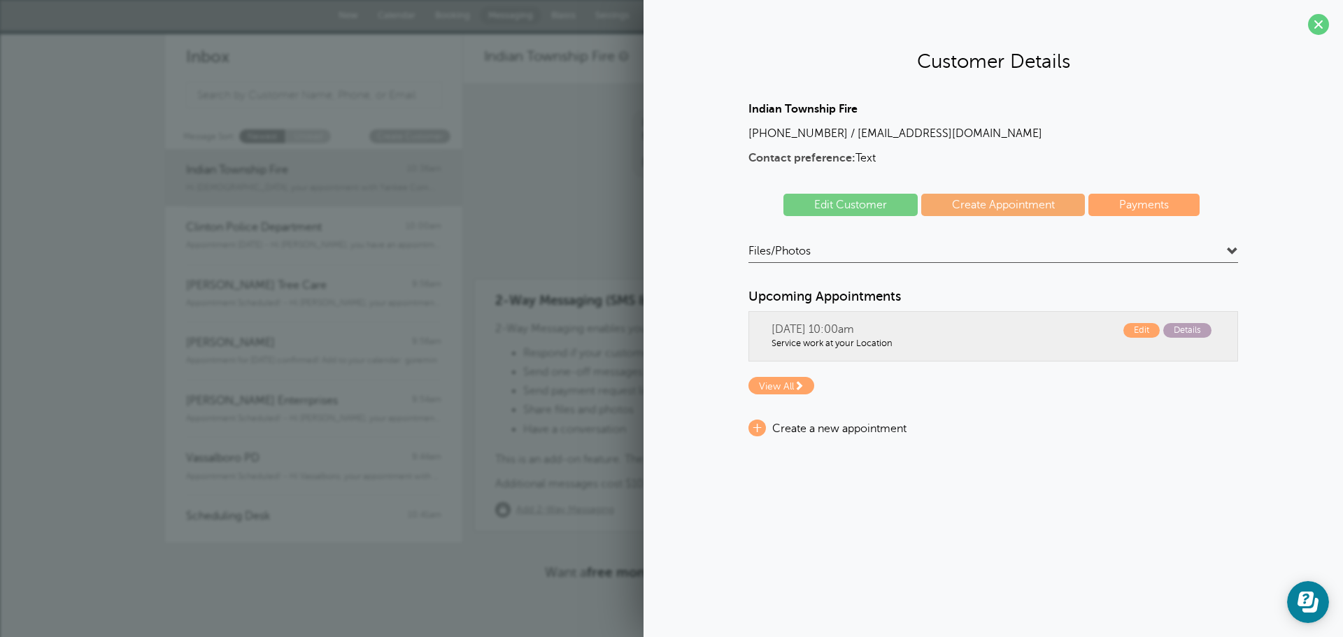
click at [1187, 328] on span "Details" at bounding box center [1187, 330] width 48 height 15
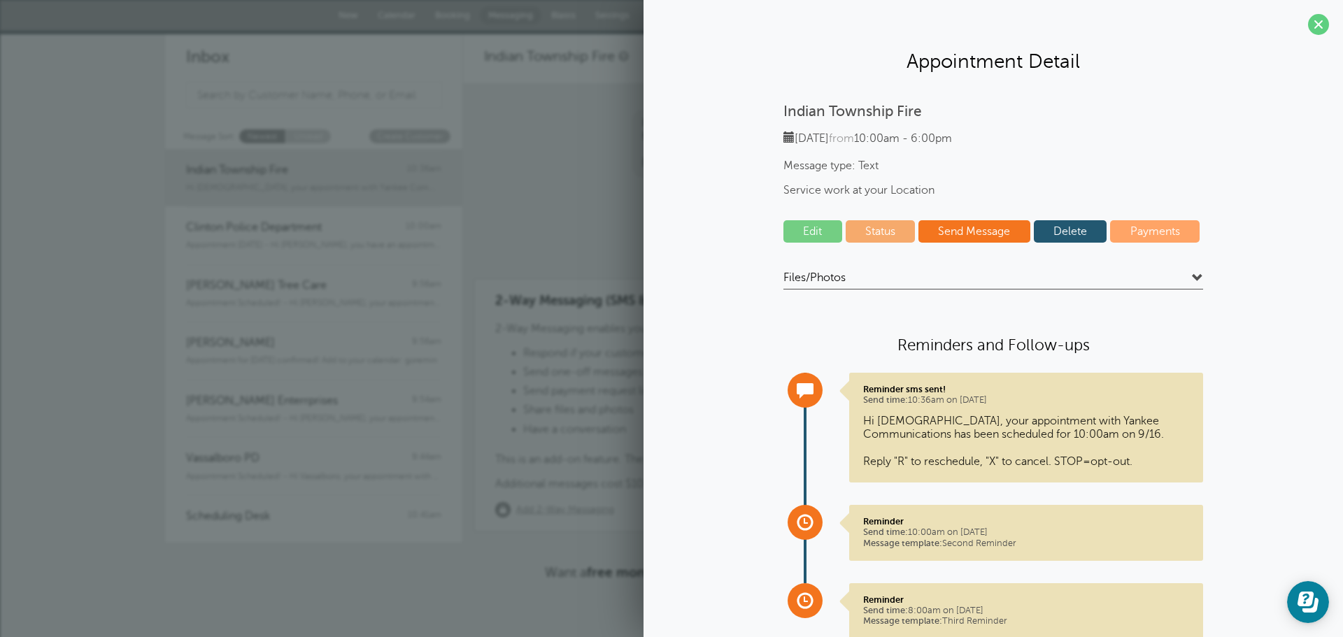
click at [968, 229] on link "Send Message" at bounding box center [974, 231] width 112 height 22
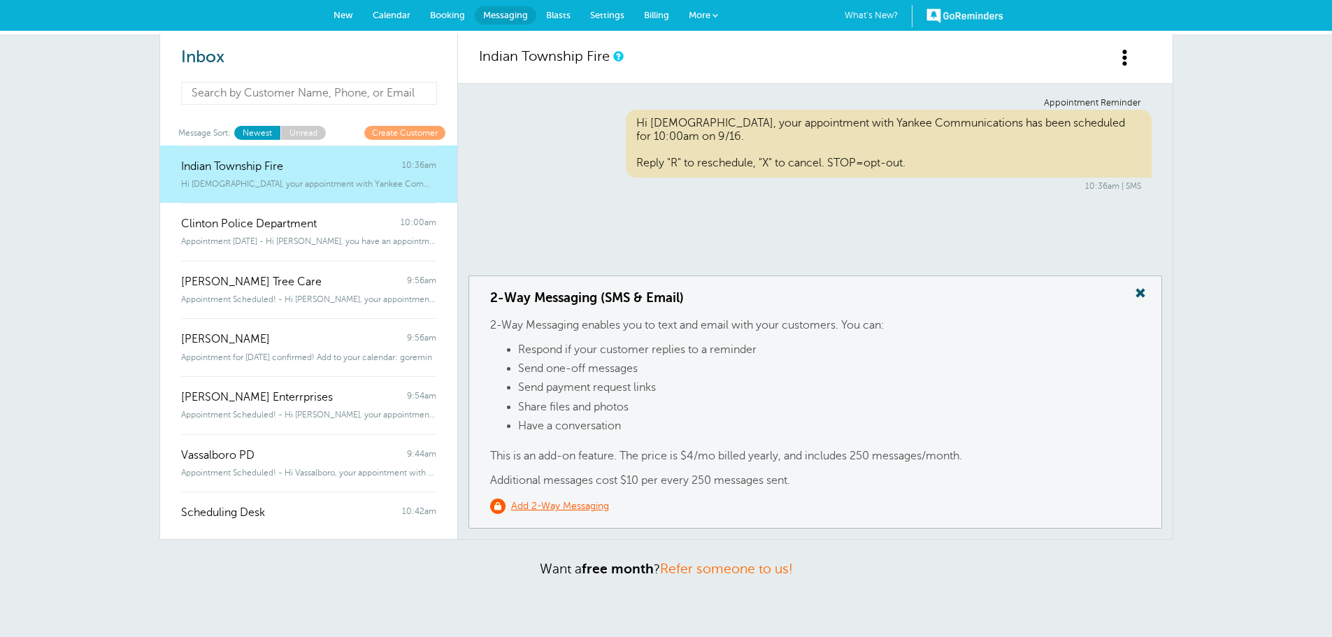
click at [332, 95] on input at bounding box center [309, 93] width 257 height 23
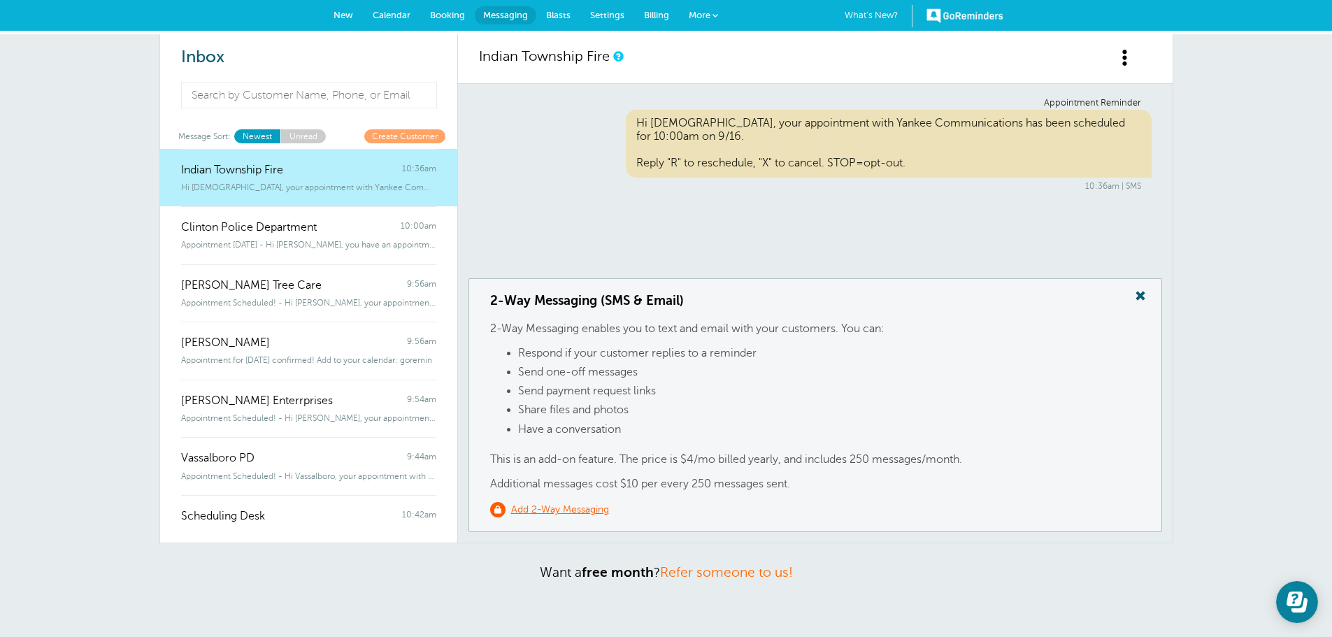
click at [664, 483] on p "Additional messages cost $10 per every 250 messages sent." at bounding box center [815, 484] width 650 height 13
click at [641, 458] on p "This is an add-on feature. The price is $4/mo billed yearly, and includes 250 m…" at bounding box center [815, 459] width 650 height 13
click at [697, 458] on p "This is an add-on feature. The price is $4/mo billed yearly, and includes 250 m…" at bounding box center [815, 459] width 650 height 13
click at [778, 460] on p "This is an add-on feature. The price is $4/mo billed yearly, and includes 250 m…" at bounding box center [815, 459] width 650 height 13
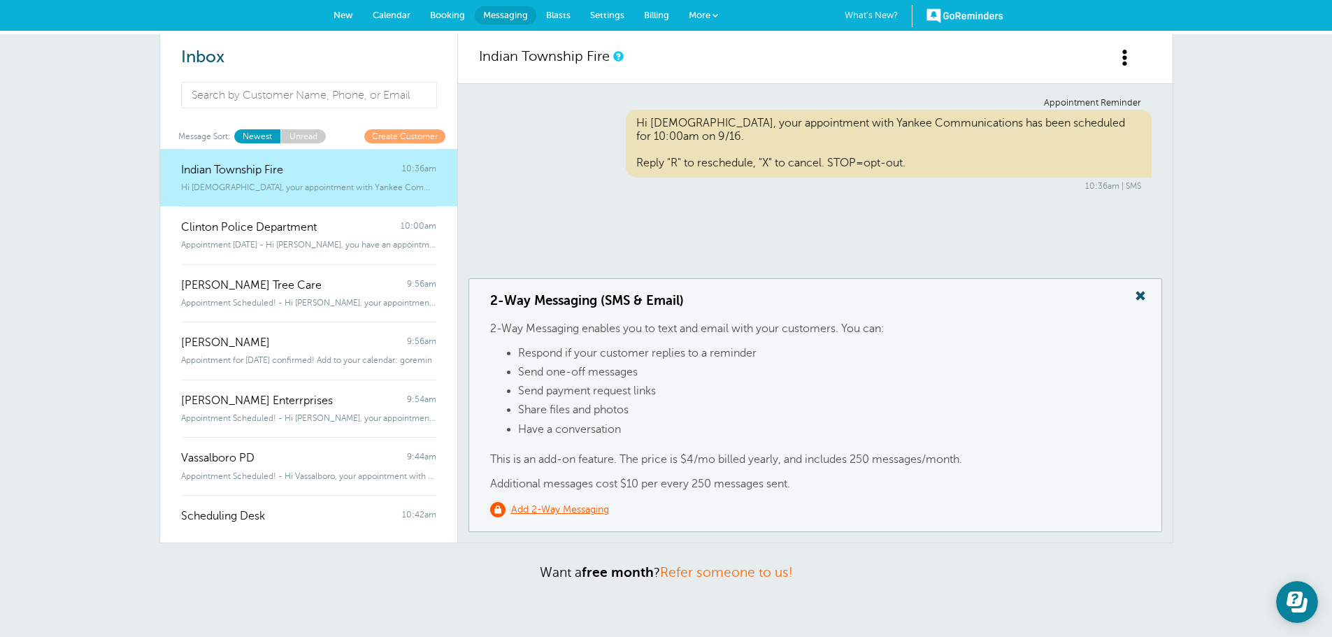
drag, startPoint x: 256, startPoint y: 185, endPoint x: 232, endPoint y: 174, distance: 26.3
click at [232, 174] on span "Indian Township Fire" at bounding box center [232, 170] width 102 height 13
click at [681, 148] on div "Hi Indian, your appointment with Yankee Communications has been scheduled for 1…" at bounding box center [889, 144] width 526 height 68
click at [243, 173] on span "Indian Township Fire" at bounding box center [232, 170] width 102 height 13
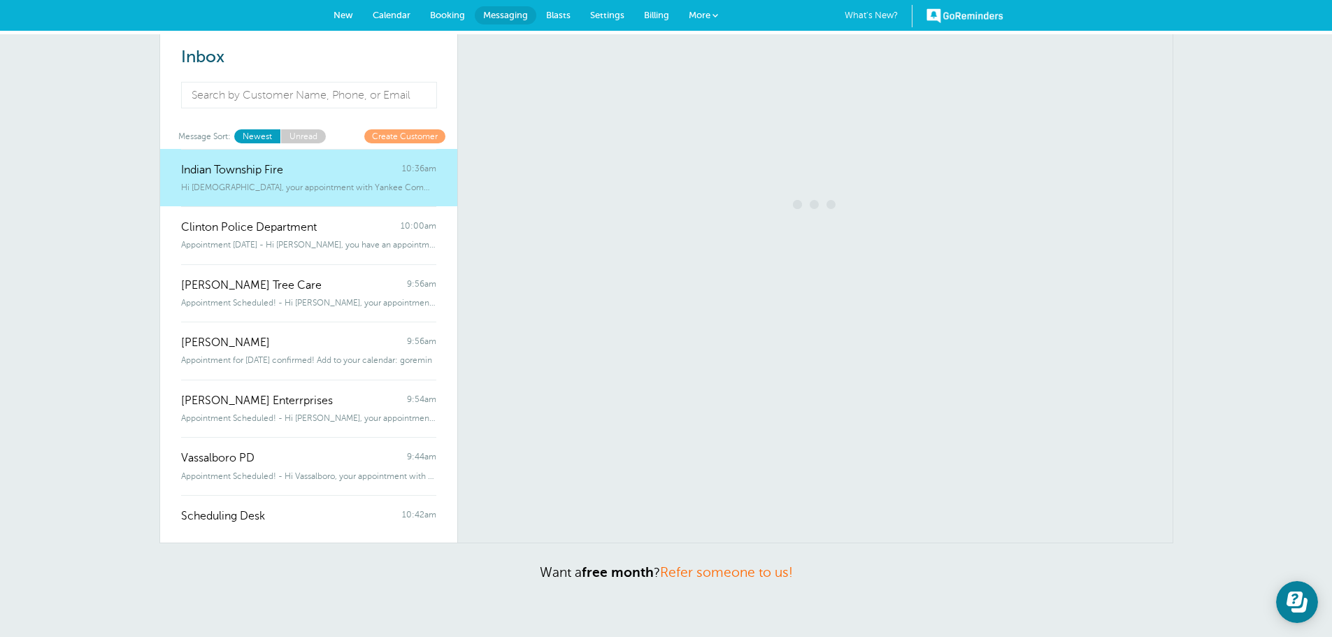
click at [243, 173] on span "Indian Township Fire" at bounding box center [232, 170] width 102 height 13
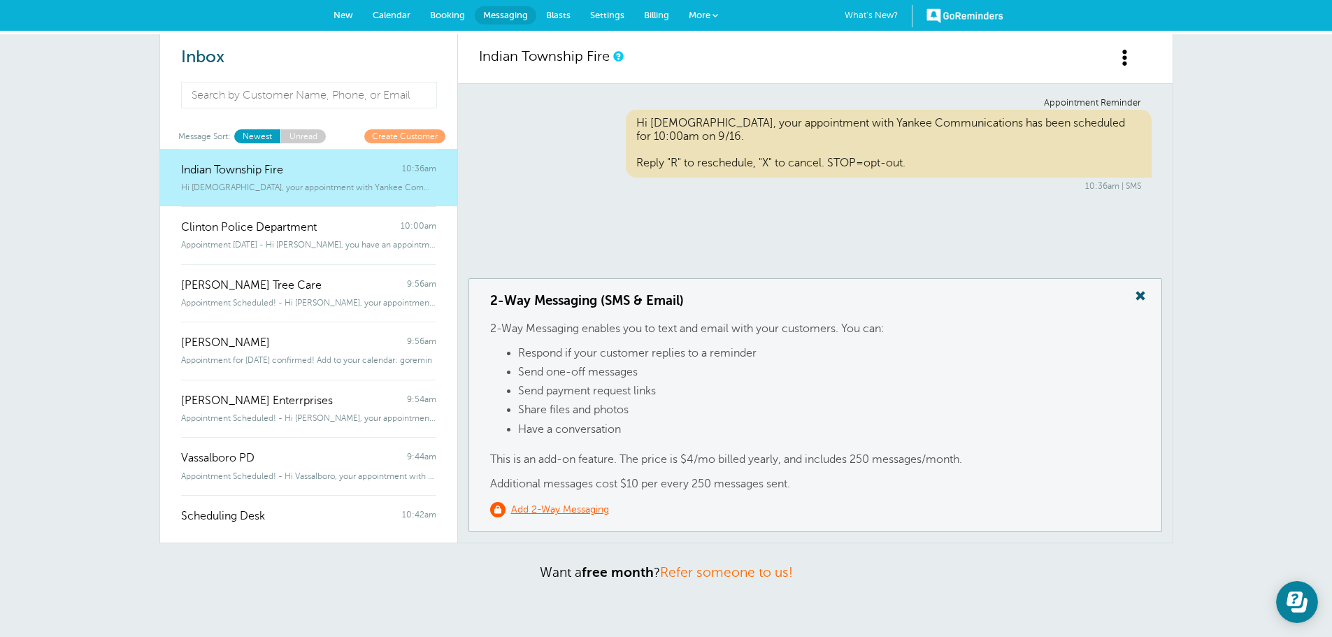
click at [383, 8] on link "Calendar" at bounding box center [391, 15] width 57 height 31
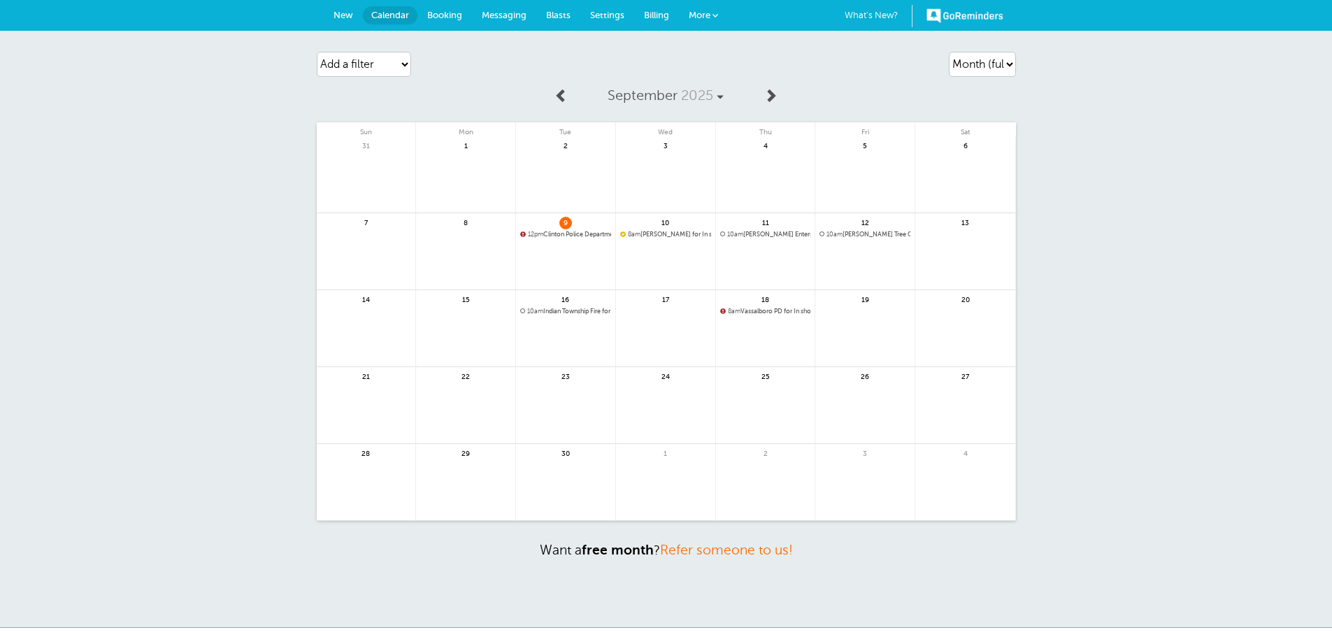
click at [570, 312] on span "10am Indian Township Fire for Service work at your Location" at bounding box center [565, 312] width 91 height 8
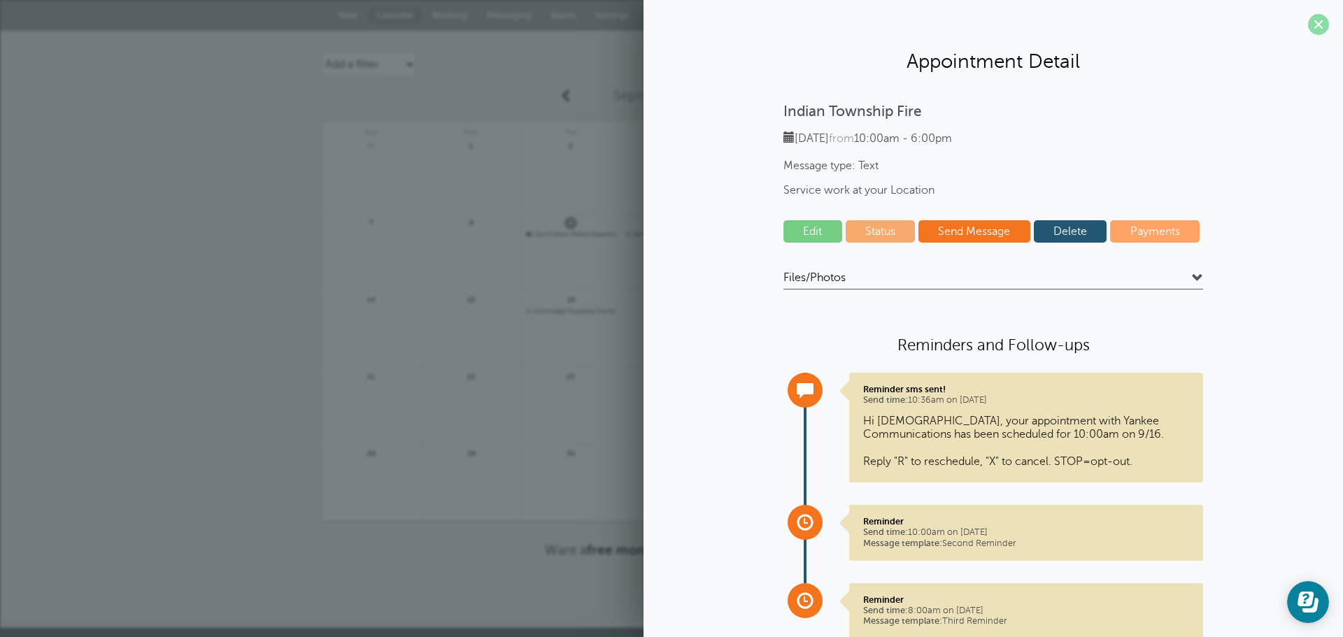
click at [1309, 27] on span at bounding box center [1318, 24] width 21 height 21
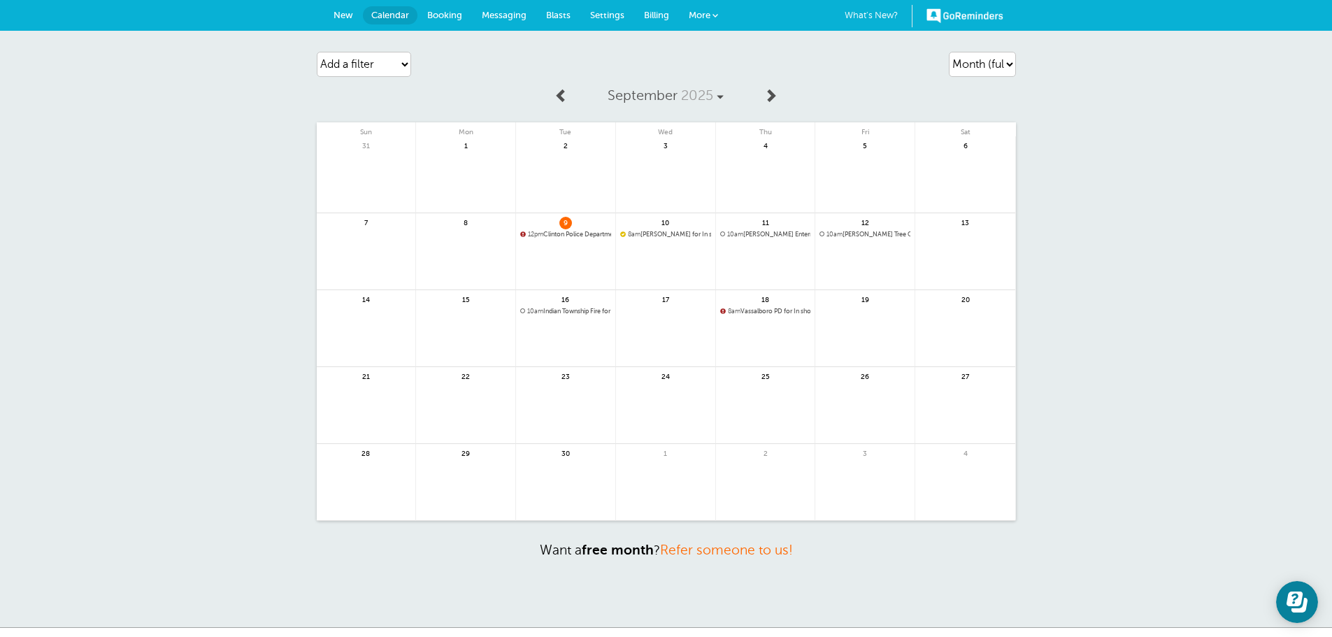
click at [704, 14] on span "More" at bounding box center [700, 15] width 22 height 10
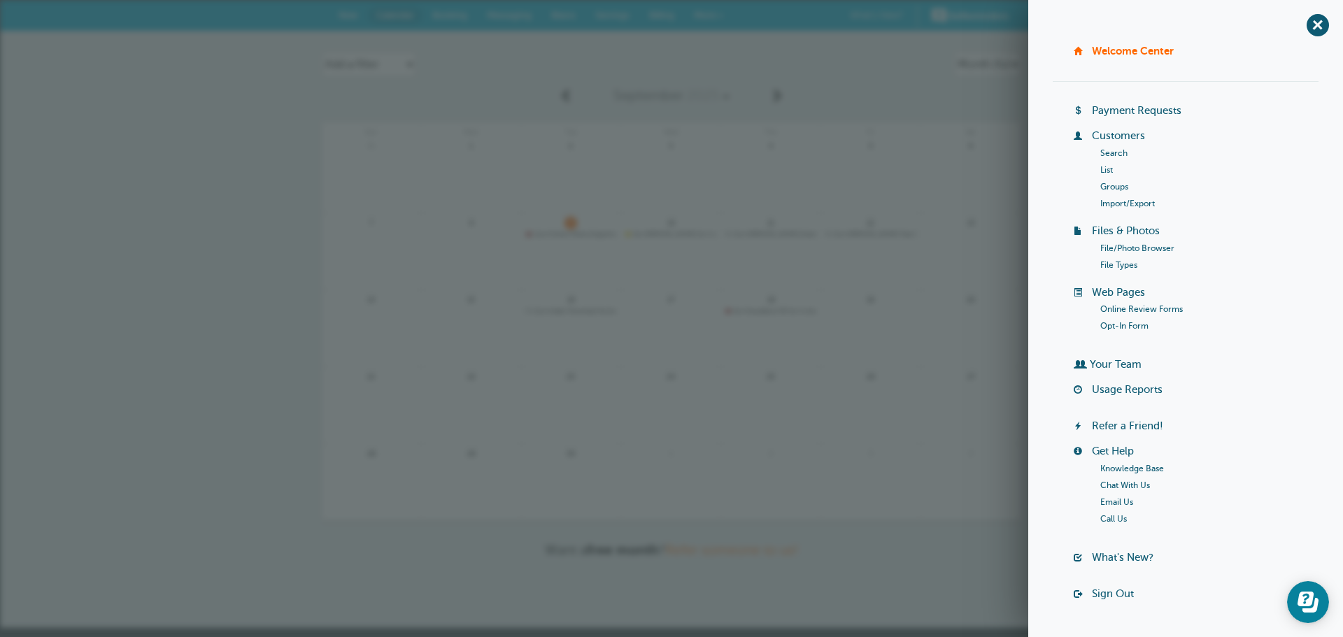
click at [1110, 131] on link "Customers" at bounding box center [1118, 135] width 53 height 11
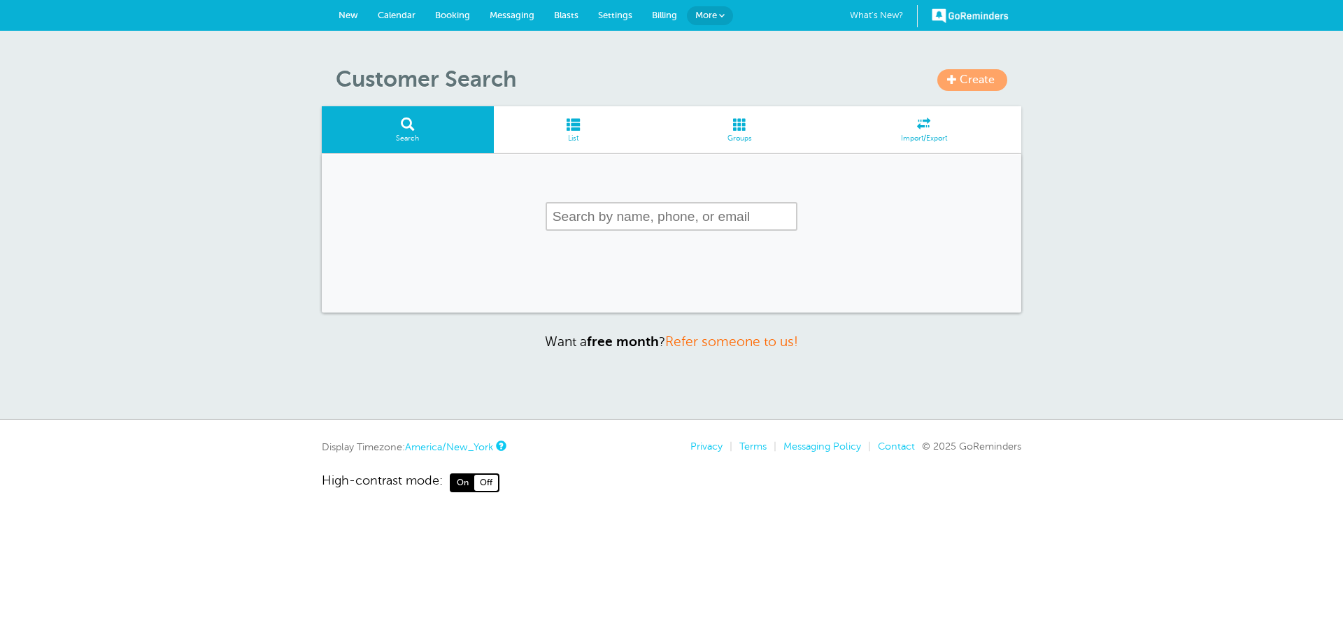
click at [566, 122] on span at bounding box center [573, 124] width 159 height 13
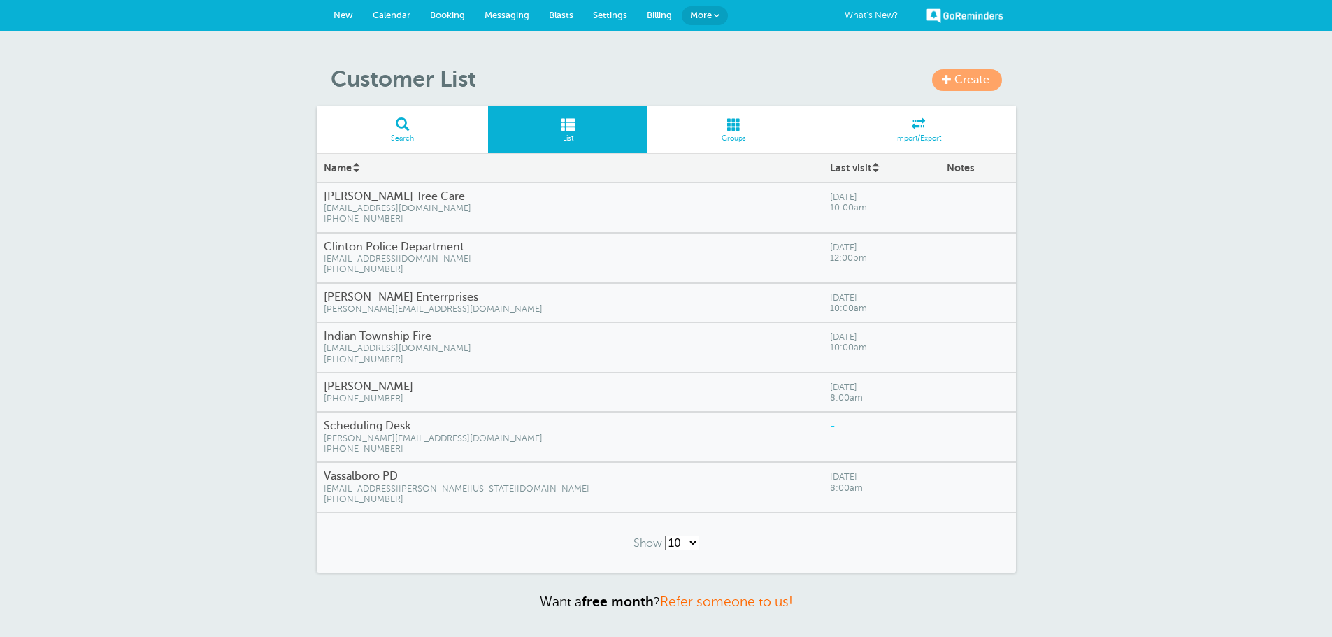
click at [384, 334] on h4 "Indian Township Fire" at bounding box center [570, 336] width 492 height 13
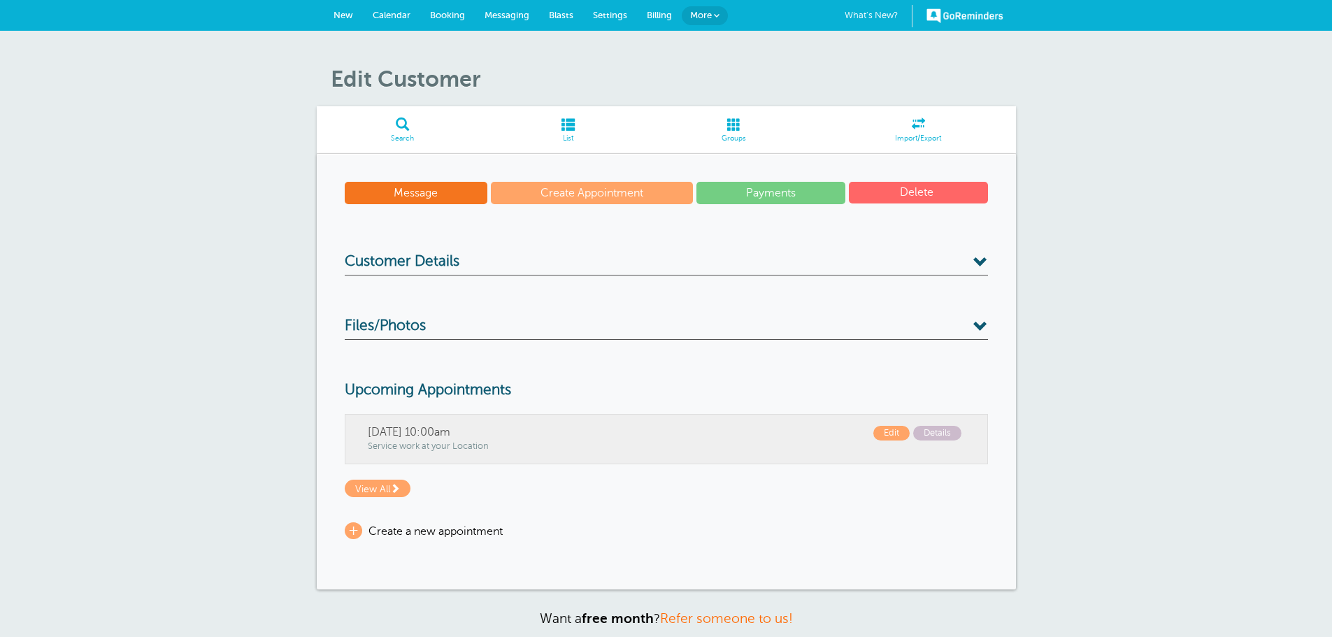
click at [562, 258] on h3 "Customer Details" at bounding box center [666, 264] width 643 height 22
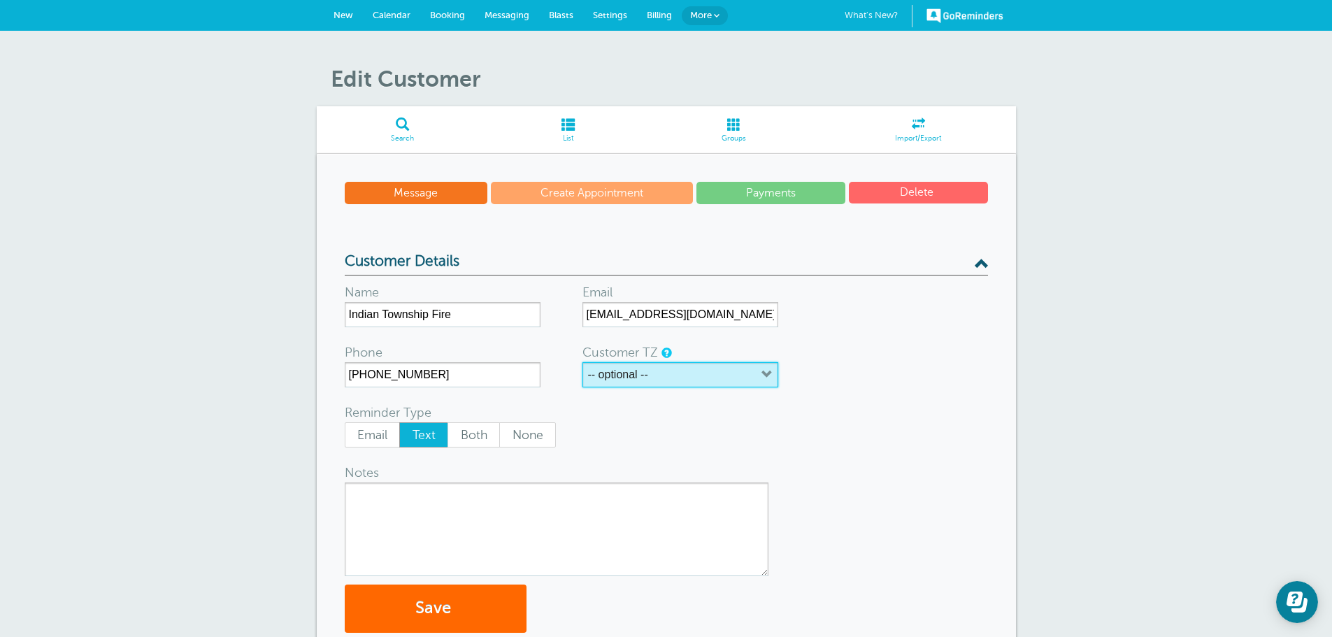
click at [619, 370] on label "-- optional --" at bounding box center [618, 375] width 60 height 13
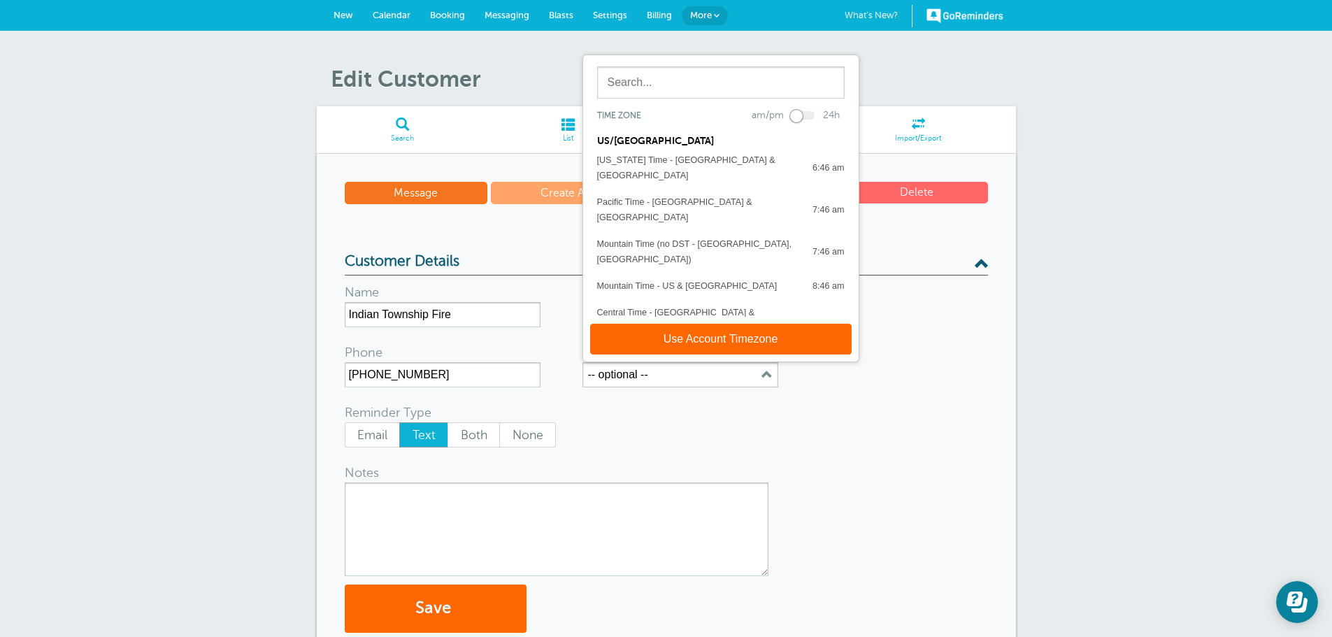
click at [635, 347] on div "Eastern Time - US & Canada" at bounding box center [684, 354] width 174 height 15
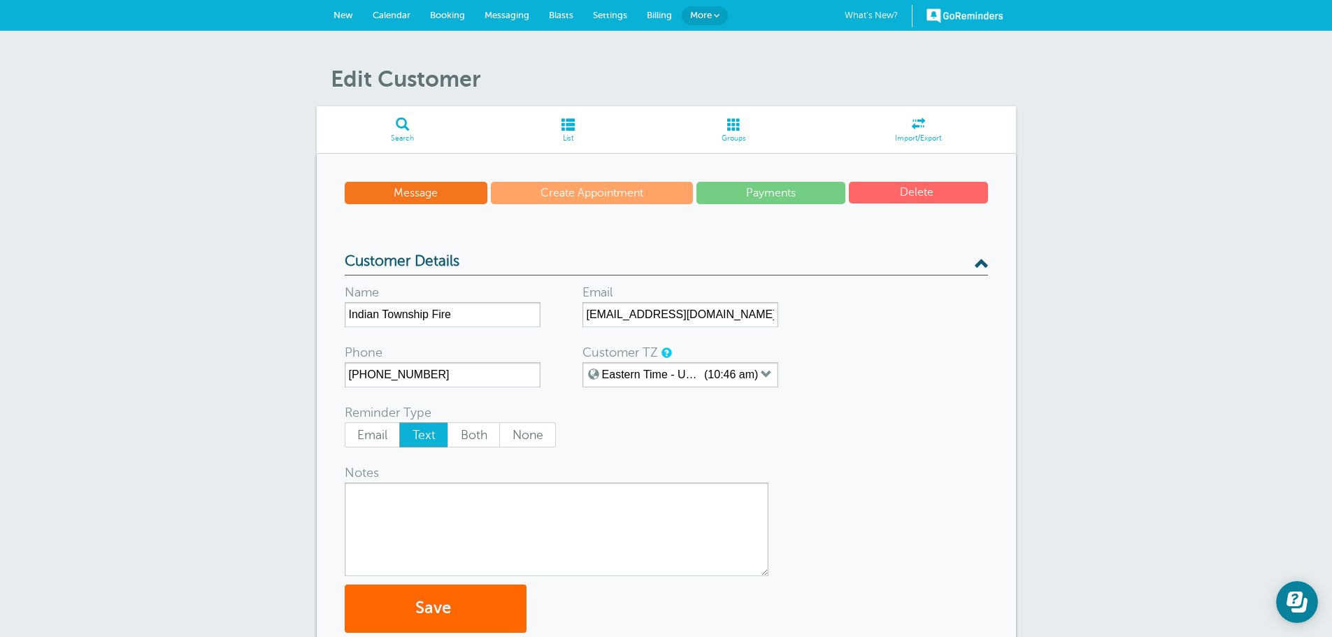
click at [883, 318] on form "Name Indian Township Fire Email itfdff84@gmail.com Phone (207) 214-6637 Custome…" at bounding box center [666, 454] width 643 height 357
drag, startPoint x: 441, startPoint y: 14, endPoint x: 728, endPoint y: 64, distance: 291.0
click at [441, 14] on span "Booking" at bounding box center [447, 15] width 35 height 10
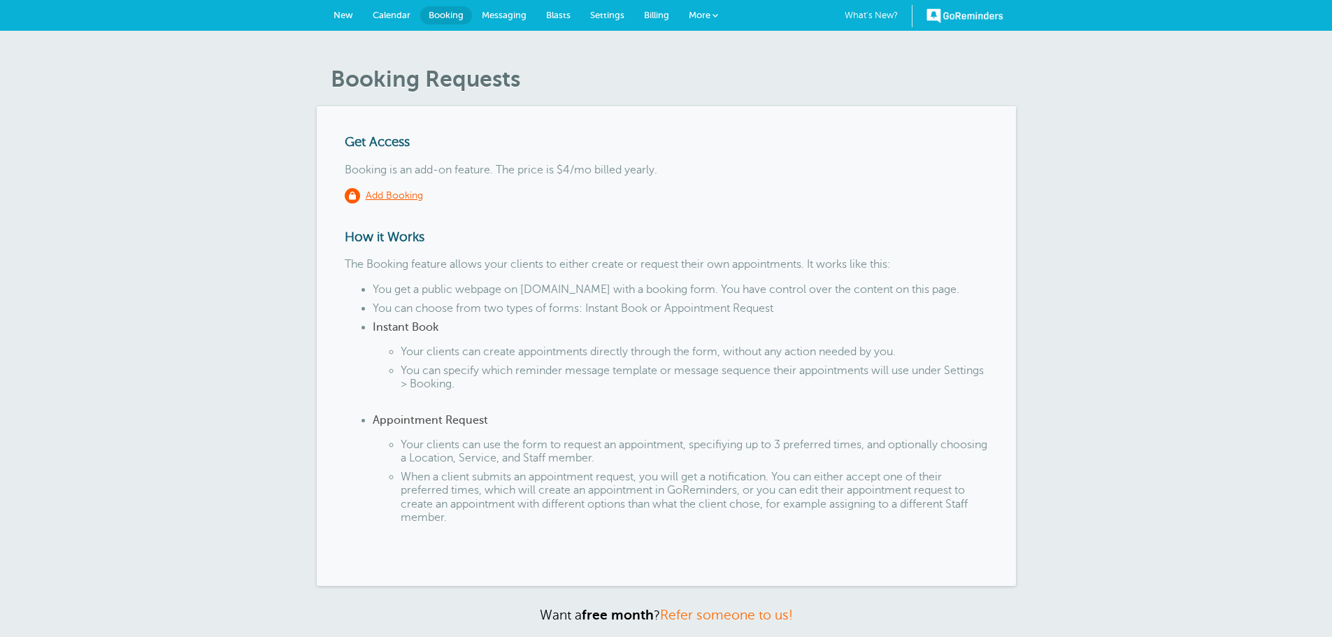
click at [472, 169] on p "Booking is an add-on feature. The price is $4/mo billed yearly." at bounding box center [666, 170] width 643 height 13
click at [386, 263] on p "The Booking feature allows your clients to either create or request their own a…" at bounding box center [666, 264] width 643 height 13
click at [599, 259] on p "The Booking feature allows your clients to either create or request their own a…" at bounding box center [666, 264] width 643 height 13
click at [650, 17] on span "Billing" at bounding box center [656, 15] width 25 height 10
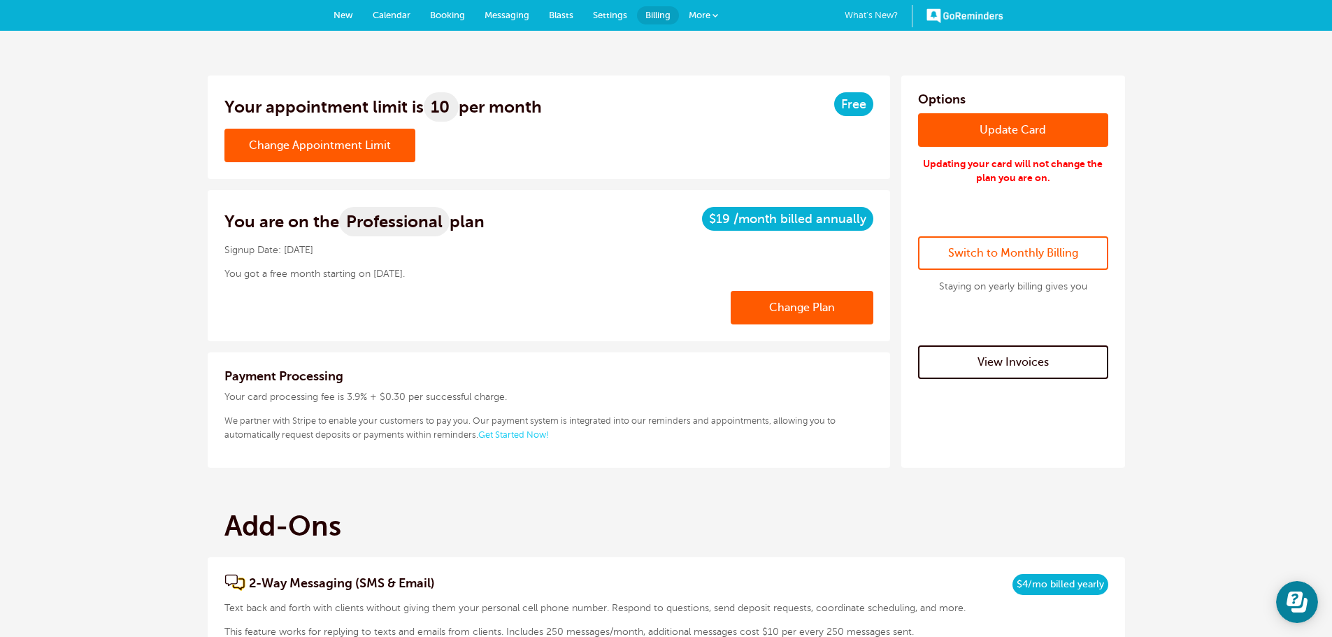
click at [792, 302] on link "Change Plan" at bounding box center [802, 308] width 143 height 34
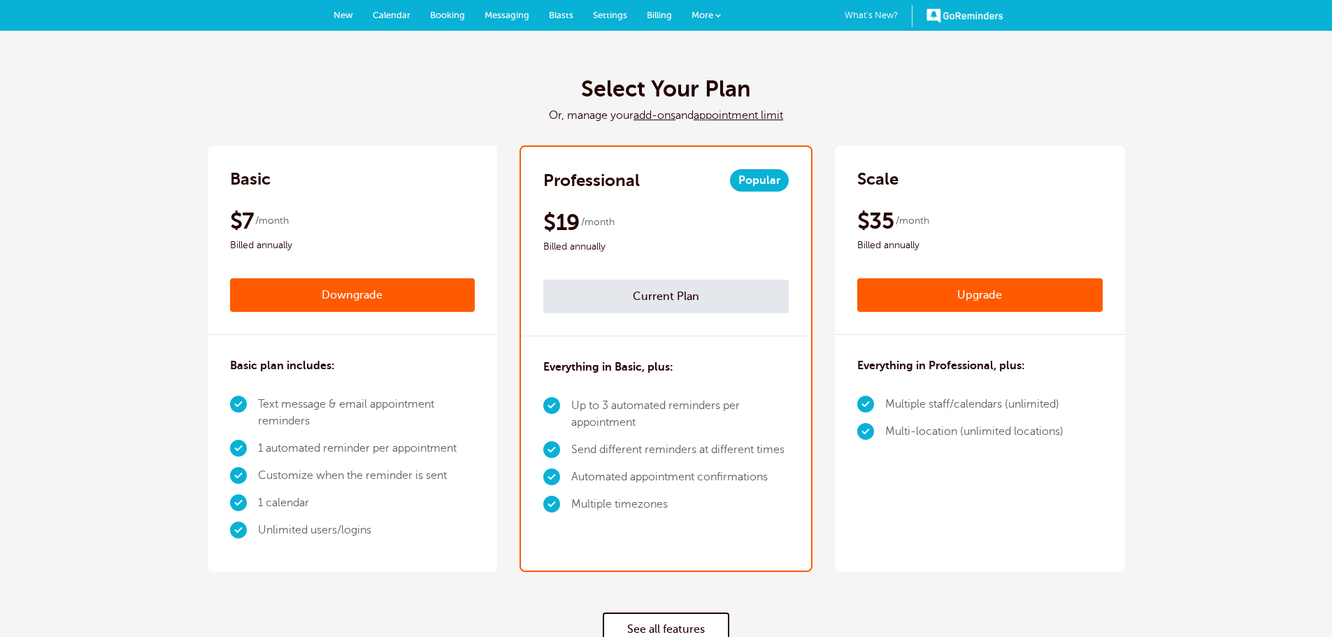
click at [668, 13] on span "Billing" at bounding box center [659, 15] width 25 height 10
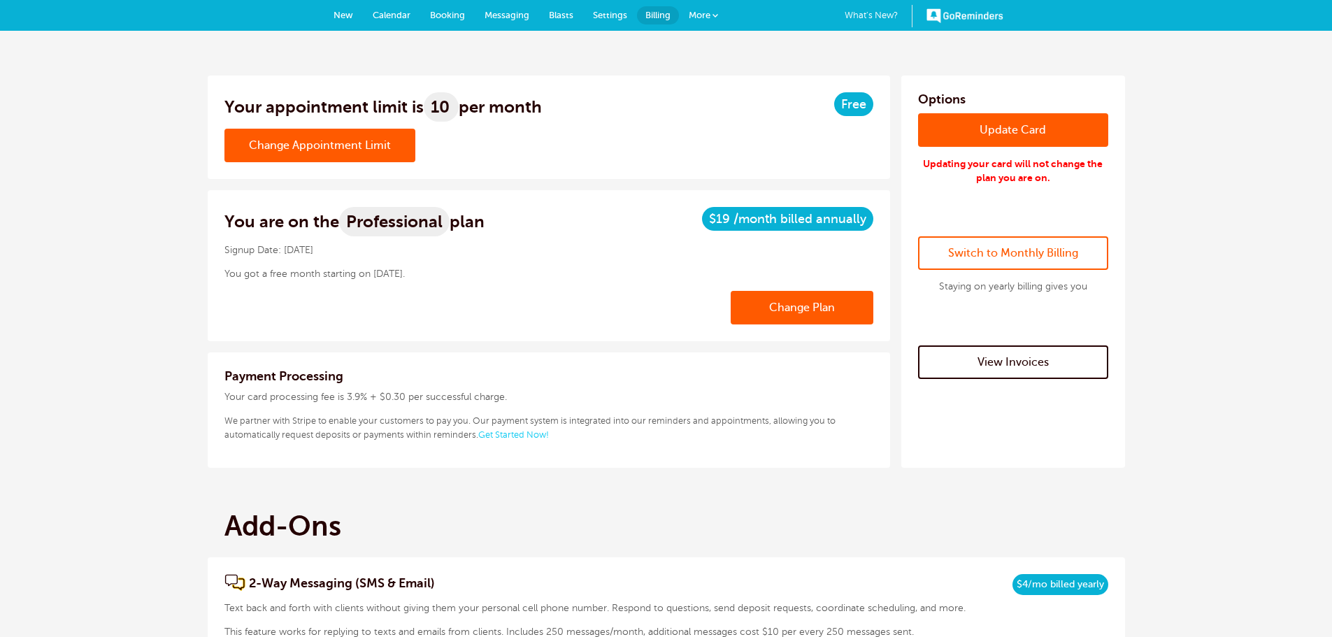
click at [1017, 356] on link "View Invoices" at bounding box center [1013, 363] width 190 height 34
click at [390, 9] on link "Calendar" at bounding box center [391, 15] width 57 height 31
